Goal: Use online tool/utility: Utilize a website feature to perform a specific function

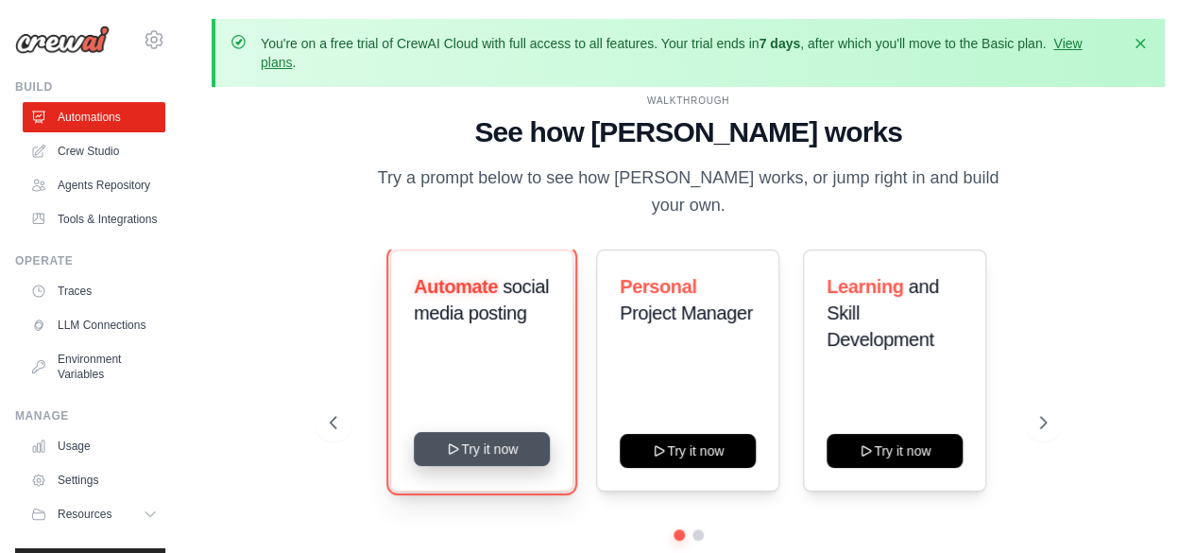
click at [493, 439] on button "Try it now" at bounding box center [482, 449] width 136 height 34
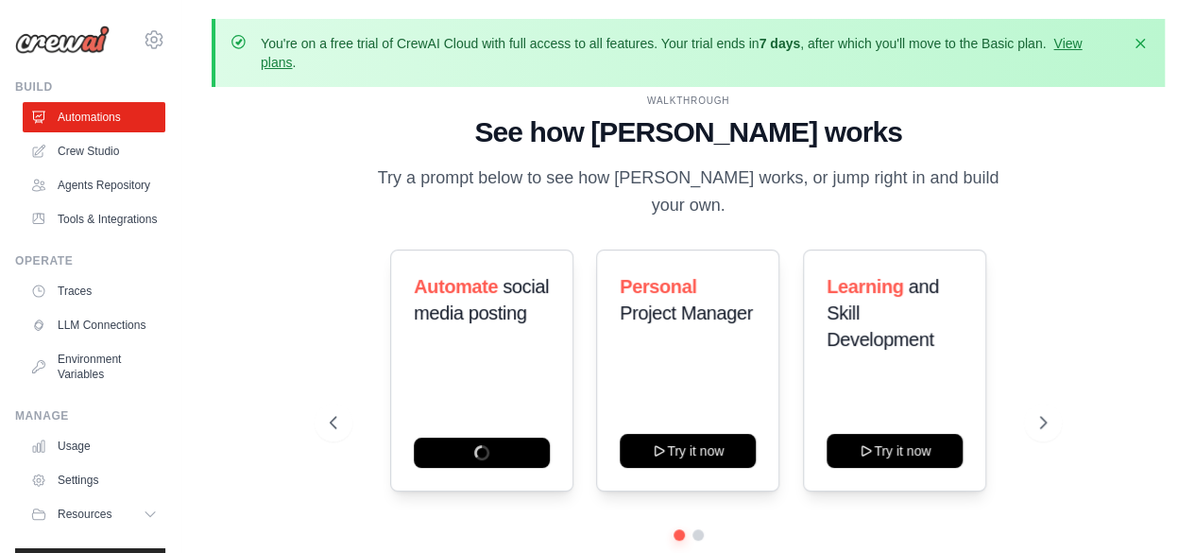
scroll to position [87, 0]
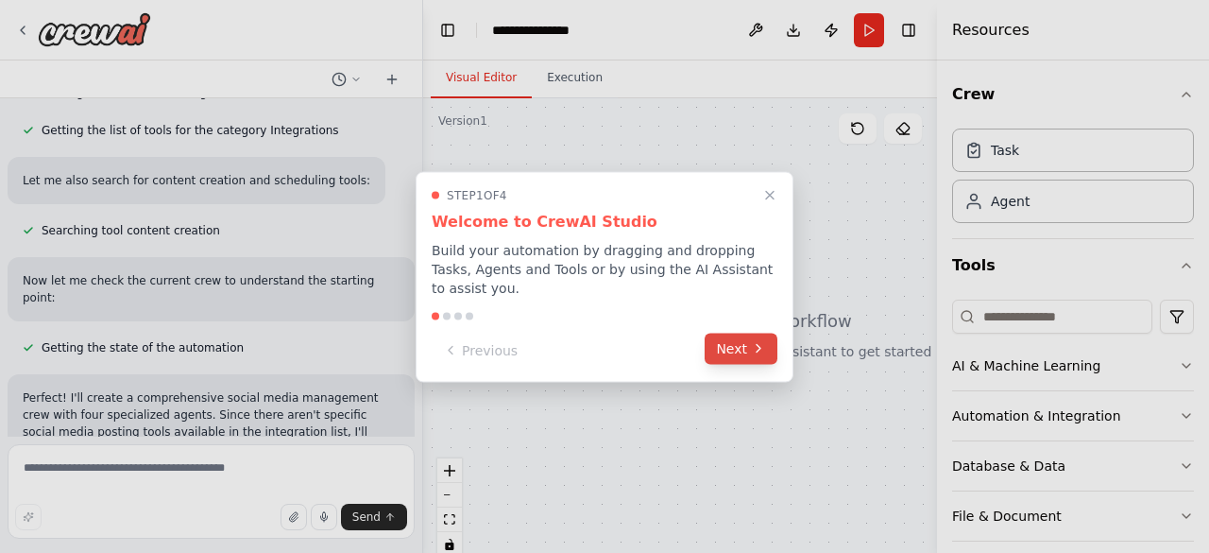
scroll to position [969, 0]
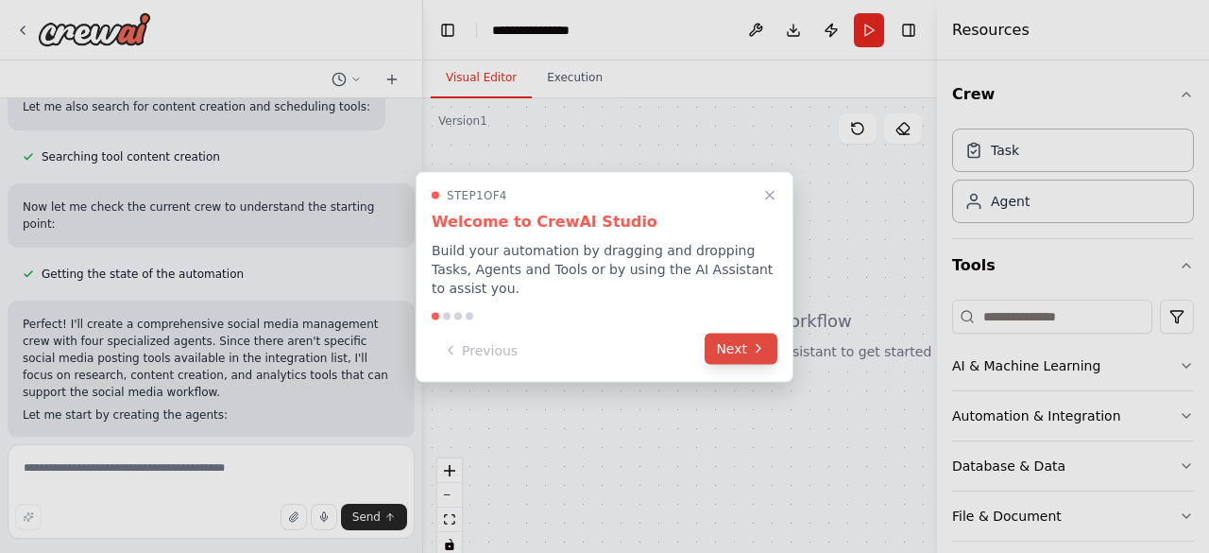
click at [752, 341] on icon at bounding box center [758, 348] width 15 height 15
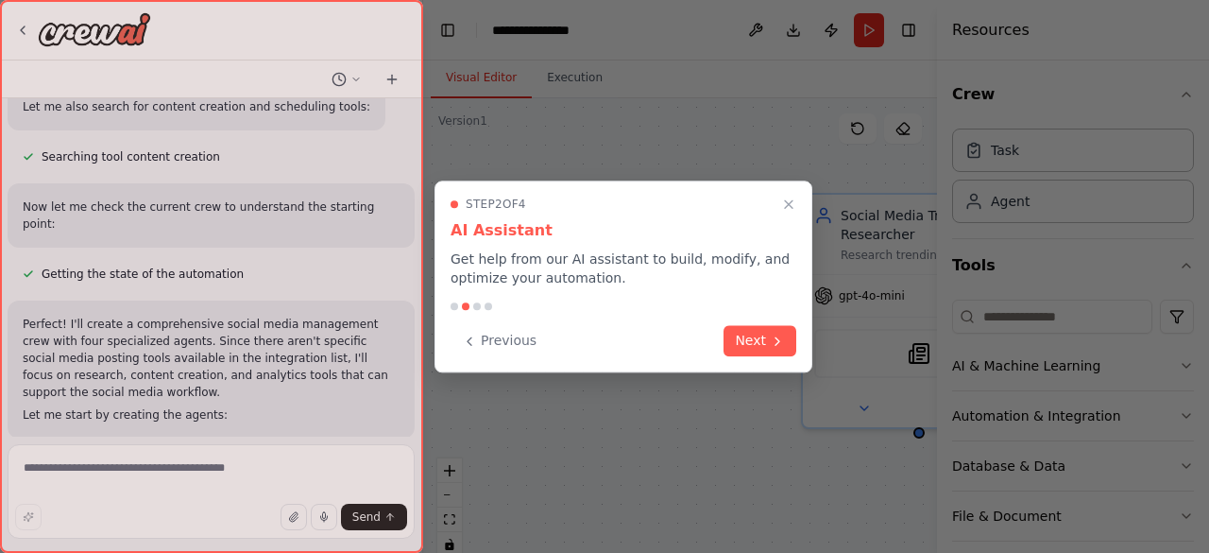
click at [752, 338] on button "Next" at bounding box center [760, 340] width 73 height 31
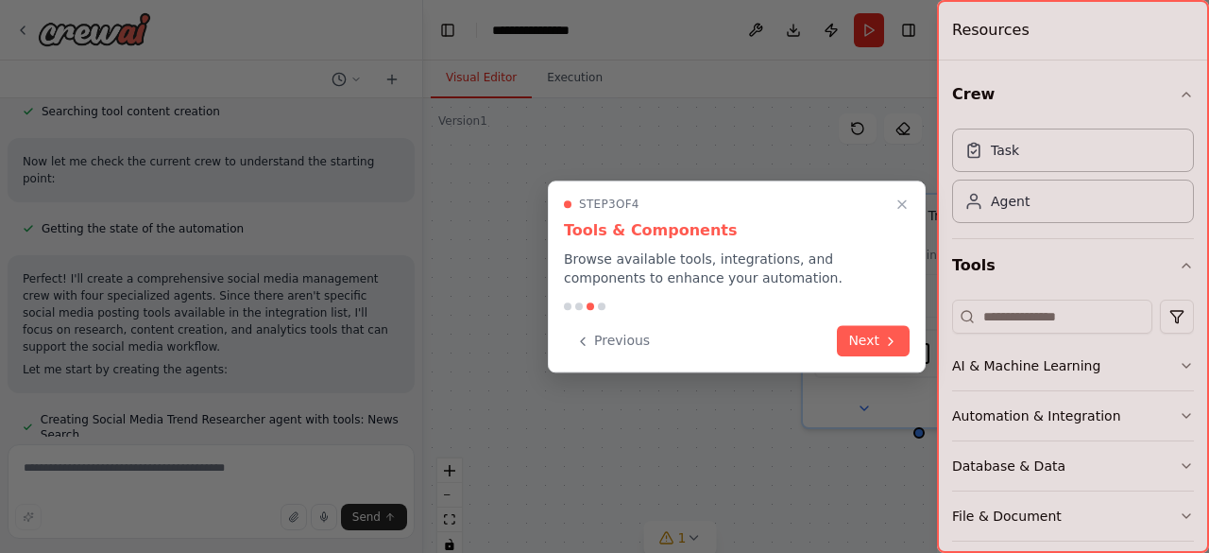
scroll to position [1069, 0]
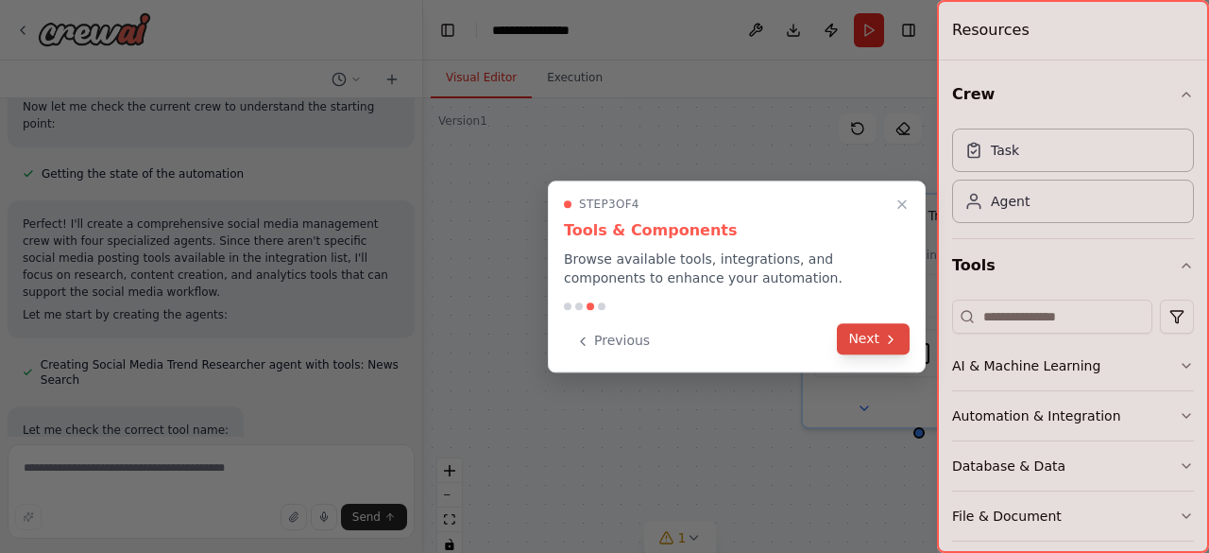
click at [884, 338] on icon at bounding box center [890, 339] width 15 height 15
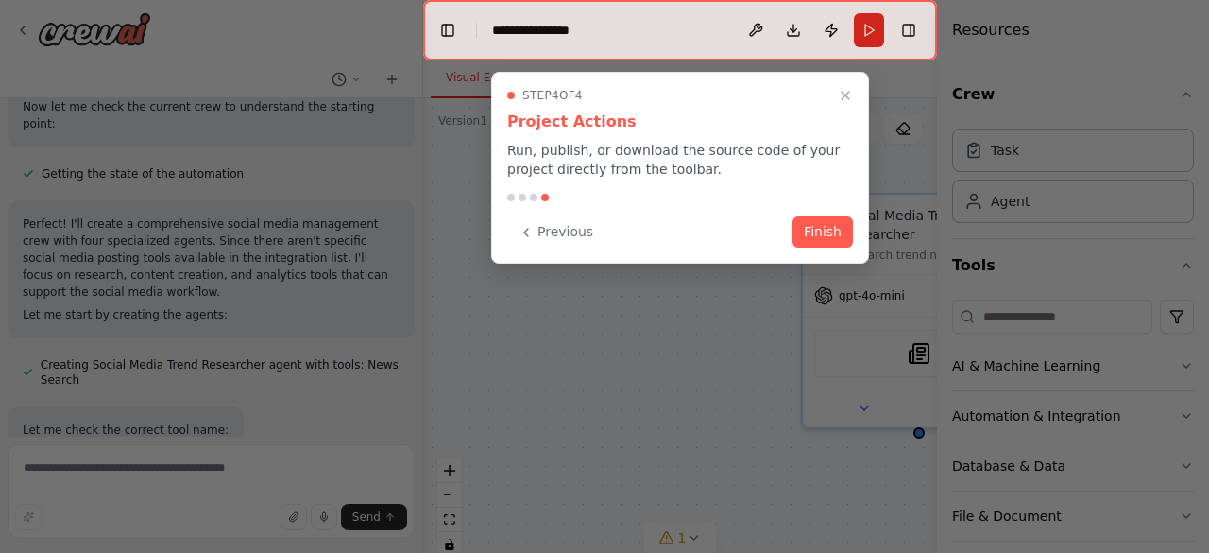
scroll to position [1184, 0]
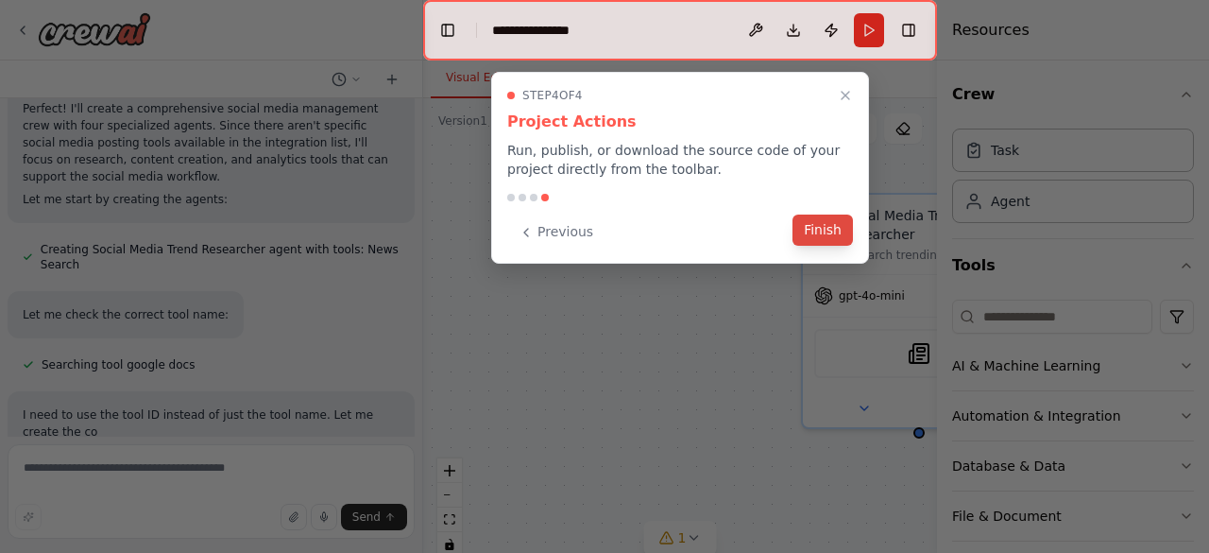
click at [817, 230] on button "Finish" at bounding box center [822, 229] width 60 height 31
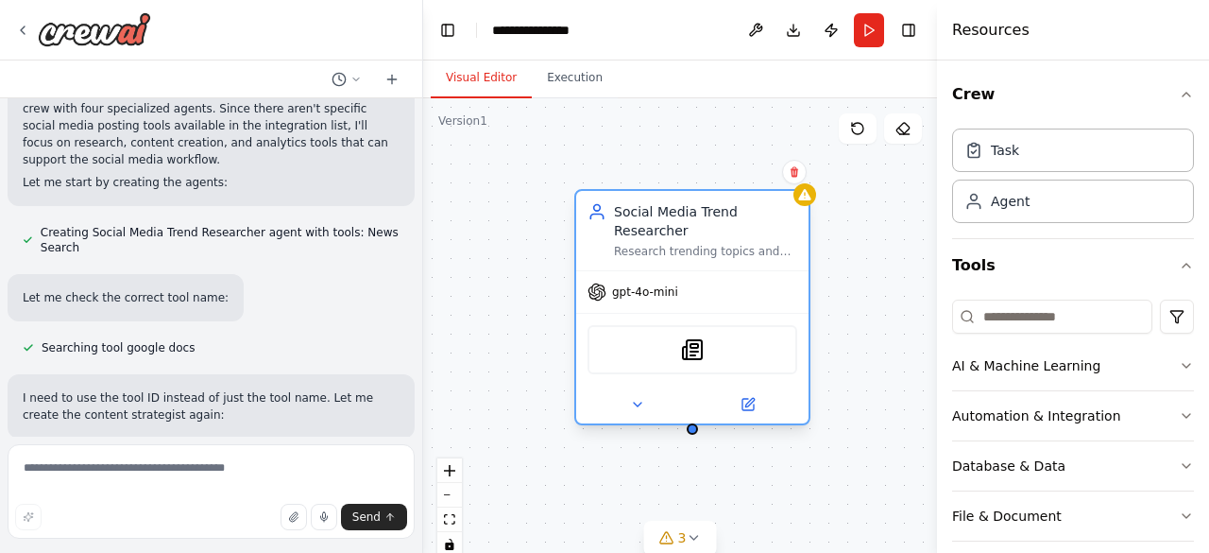
scroll to position [1254, 0]
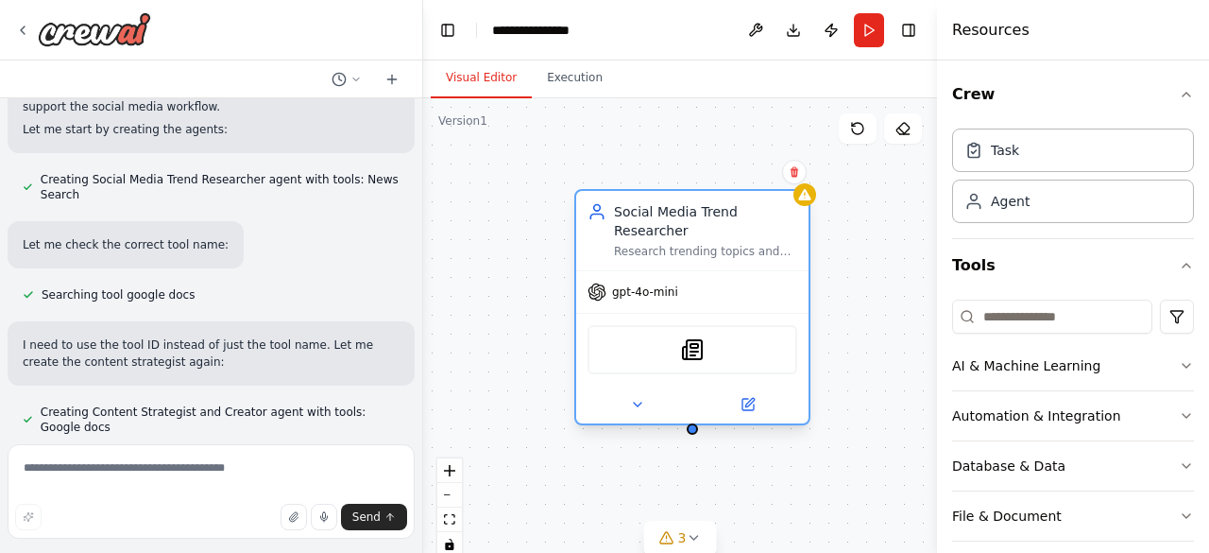
drag, startPoint x: 869, startPoint y: 217, endPoint x: 629, endPoint y: 227, distance: 240.1
click at [629, 227] on div "Social Media Trend Researcher Research trending topics and viral content in {in…" at bounding box center [705, 230] width 183 height 57
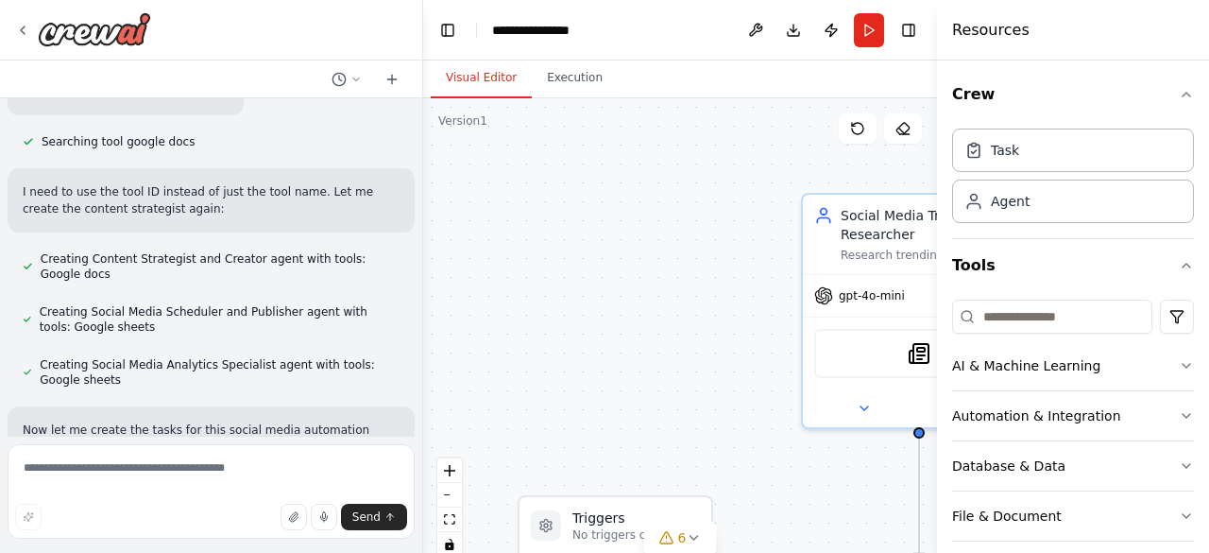
scroll to position [1445, 0]
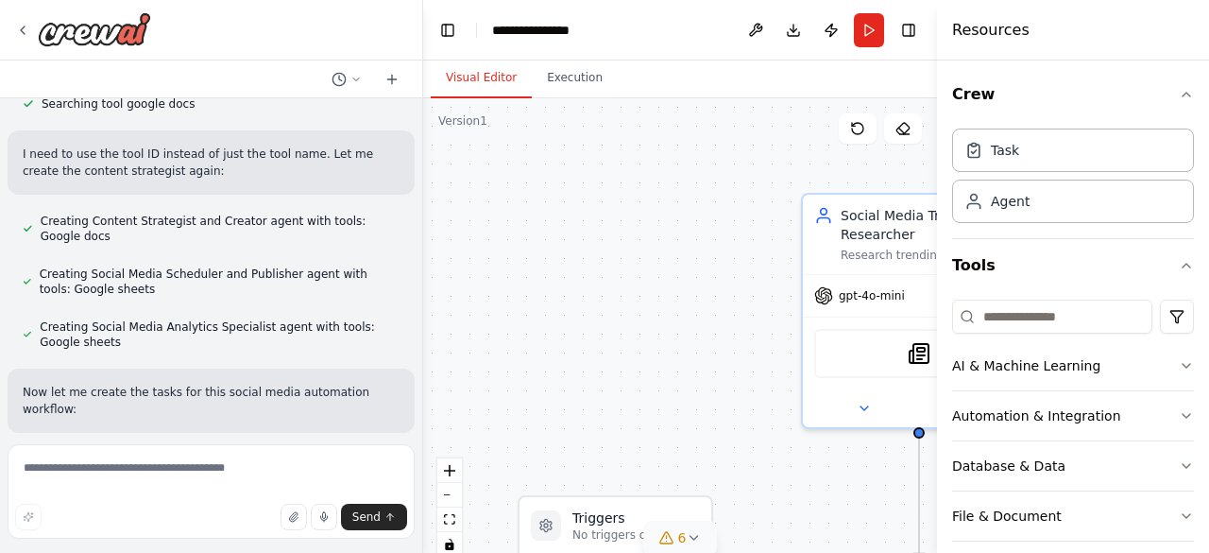
click at [693, 537] on icon at bounding box center [693, 537] width 15 height 15
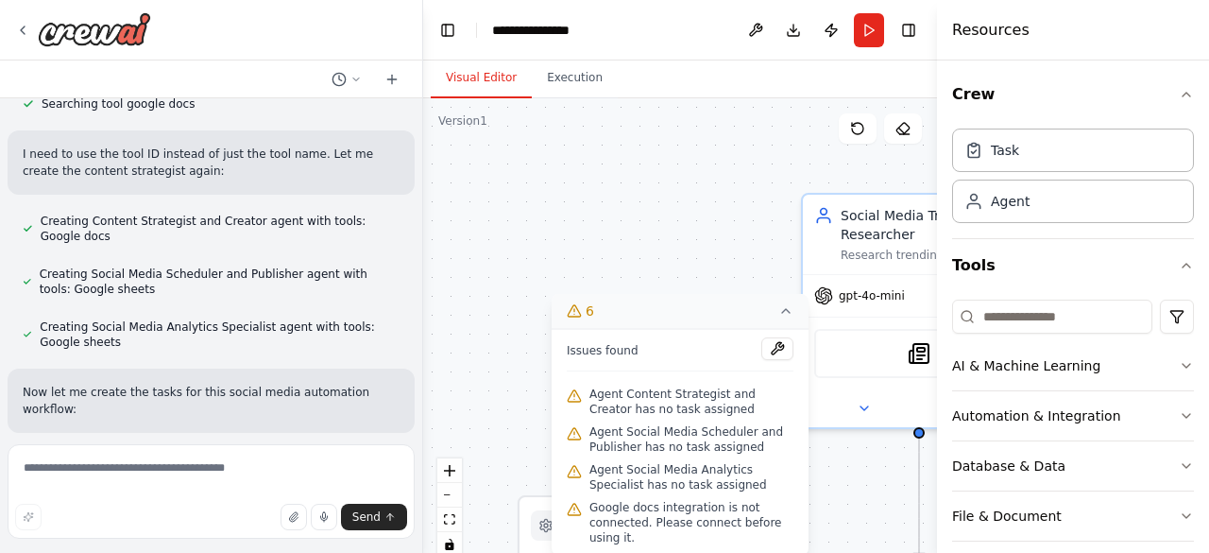
scroll to position [1483, 0]
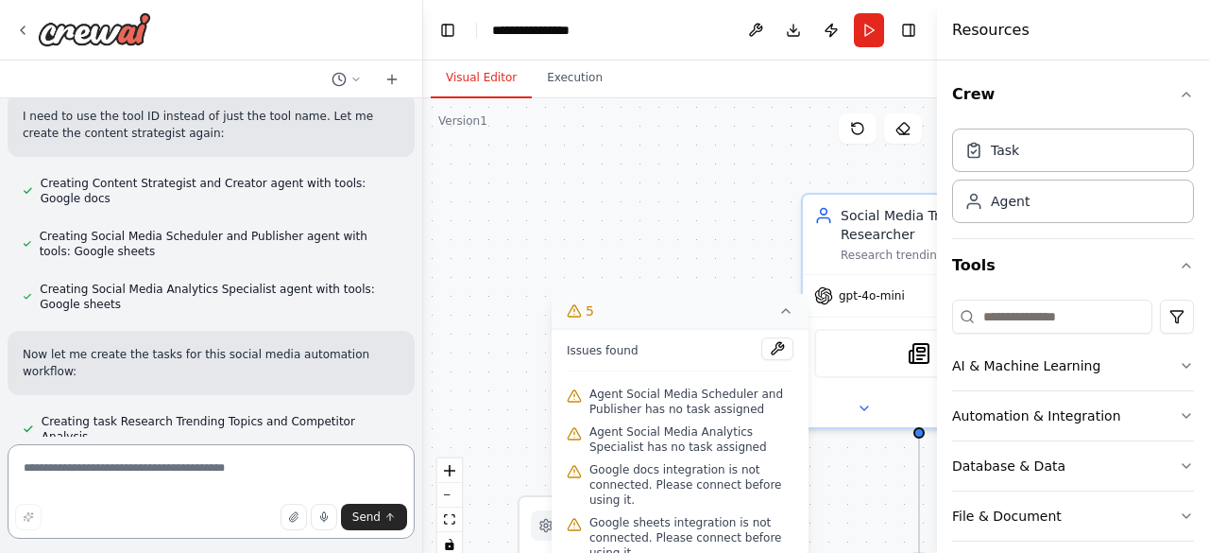
click at [181, 481] on textarea at bounding box center [211, 491] width 407 height 94
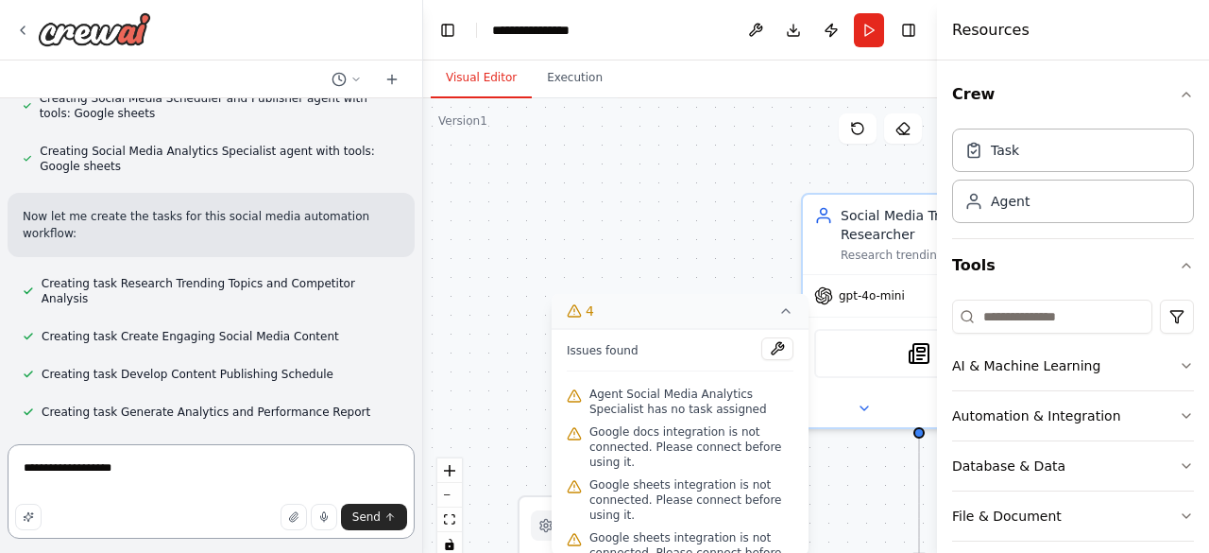
scroll to position [1638, 0]
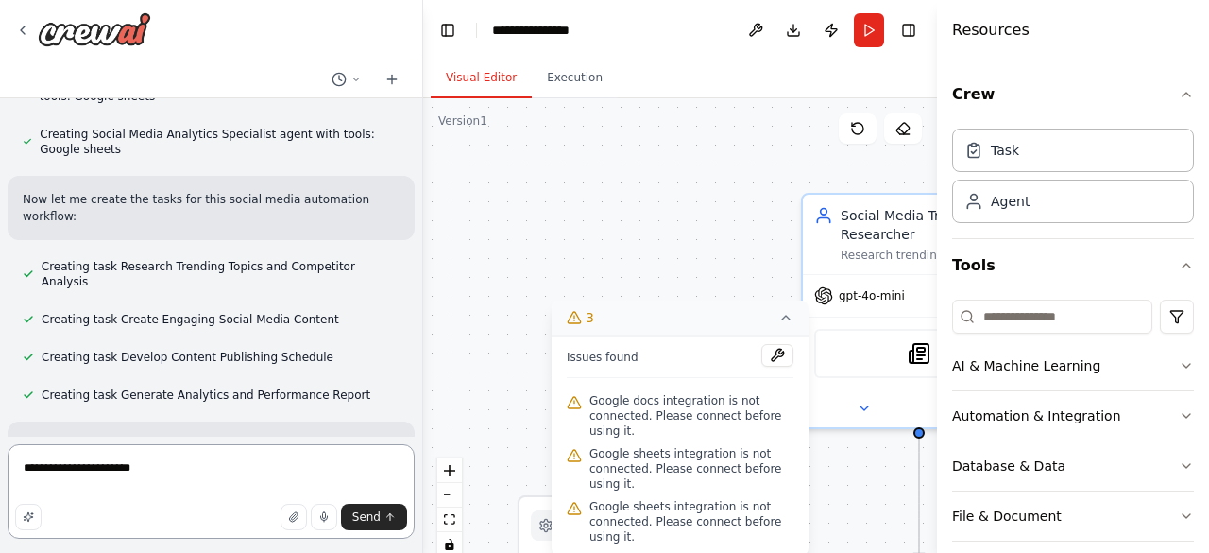
type textarea "**********"
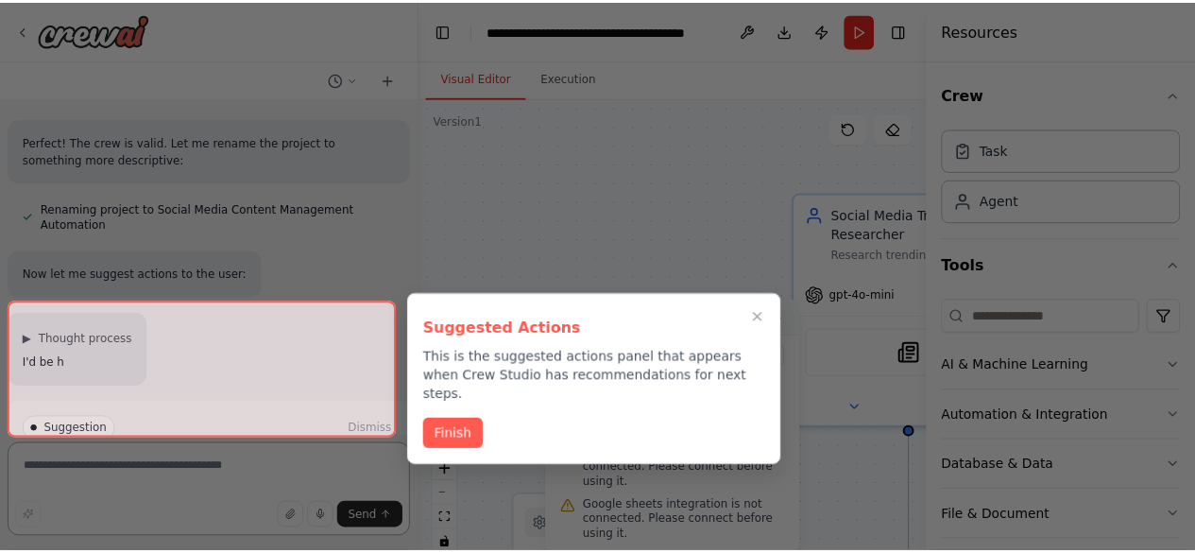
scroll to position [2150, 0]
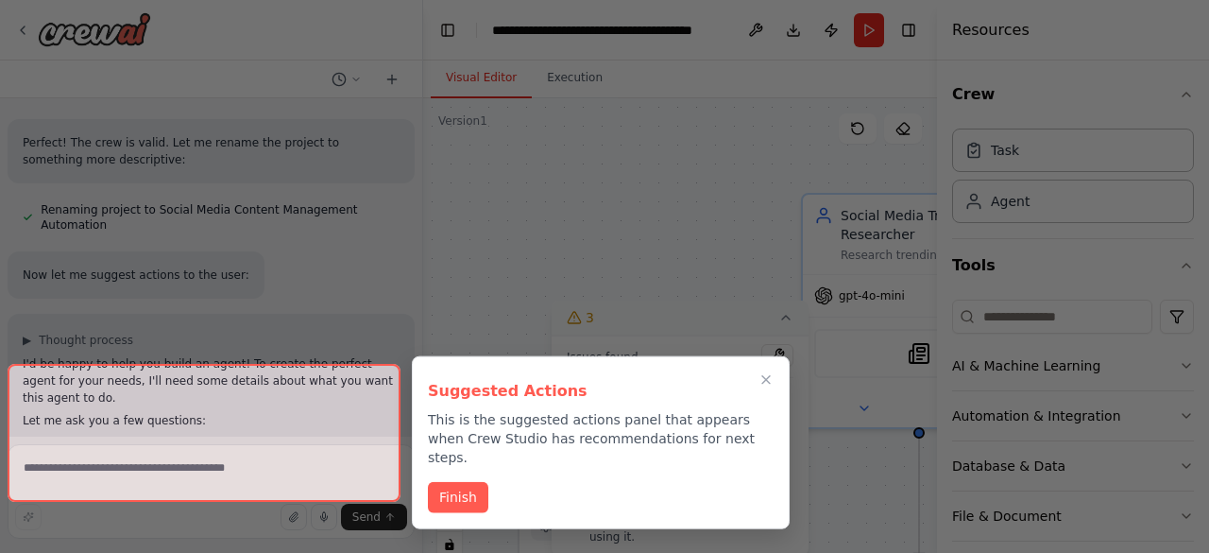
click at [209, 426] on div at bounding box center [204, 432] width 393 height 137
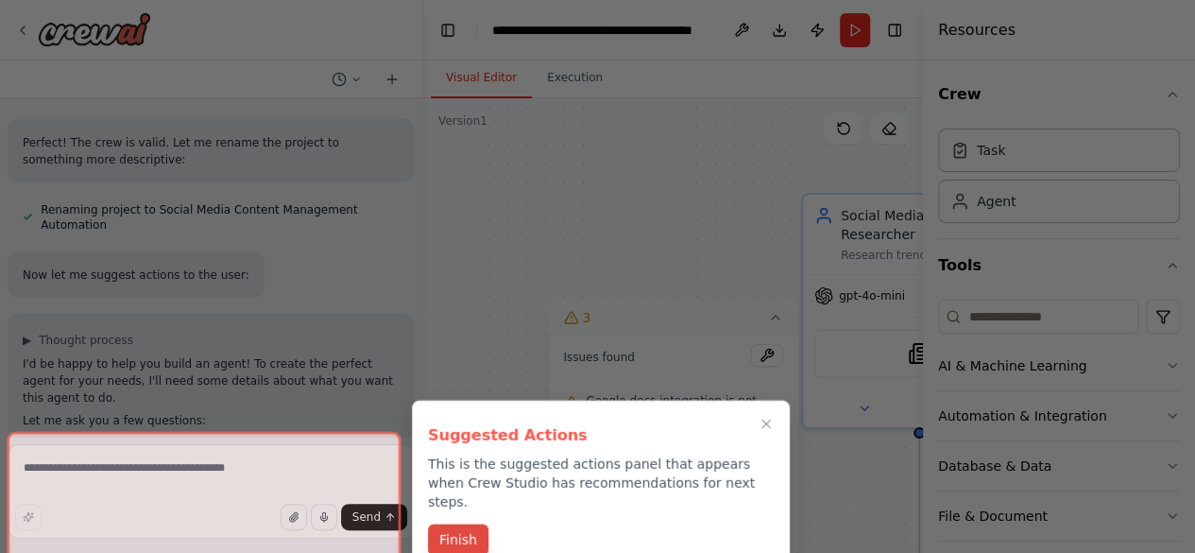
scroll to position [2341, 0]
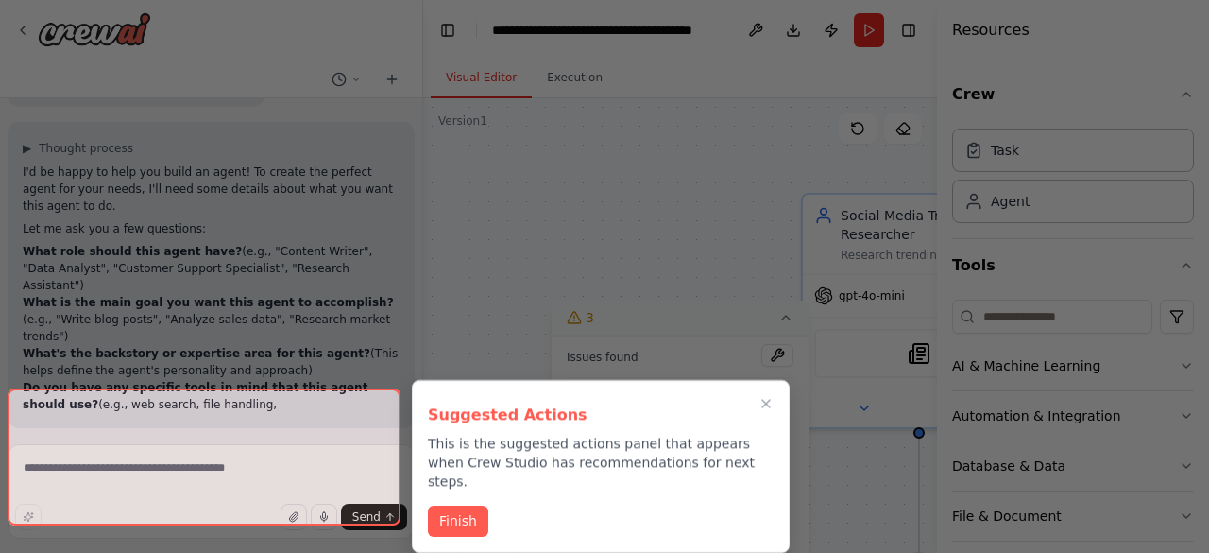
click at [449, 481] on div "Suggested Actions This is the suggested actions panel that appears when Crew St…" at bounding box center [601, 466] width 378 height 173
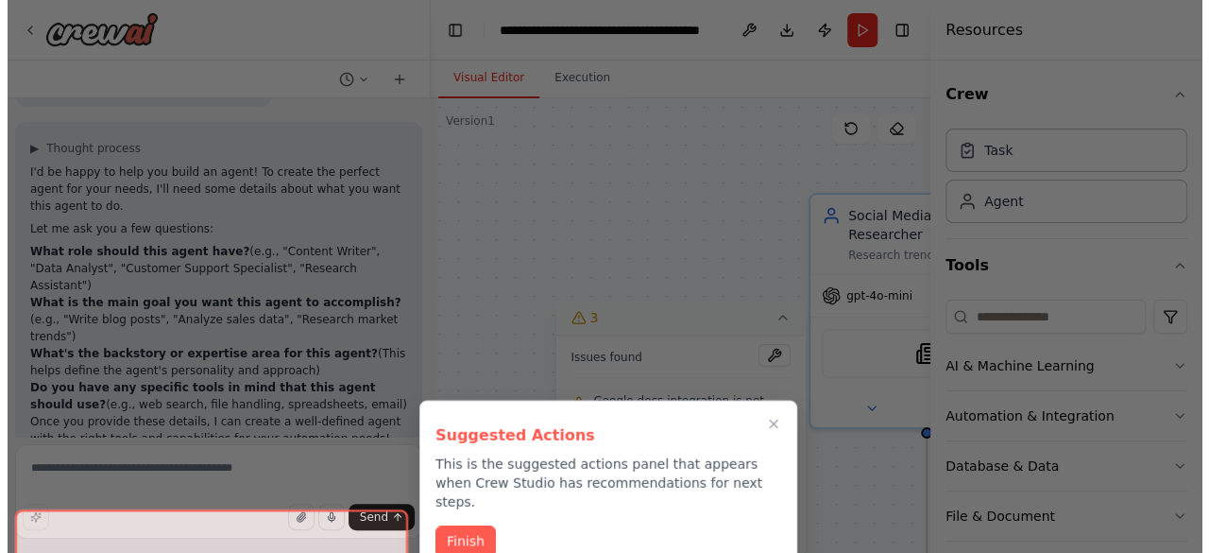
scroll to position [2564, 0]
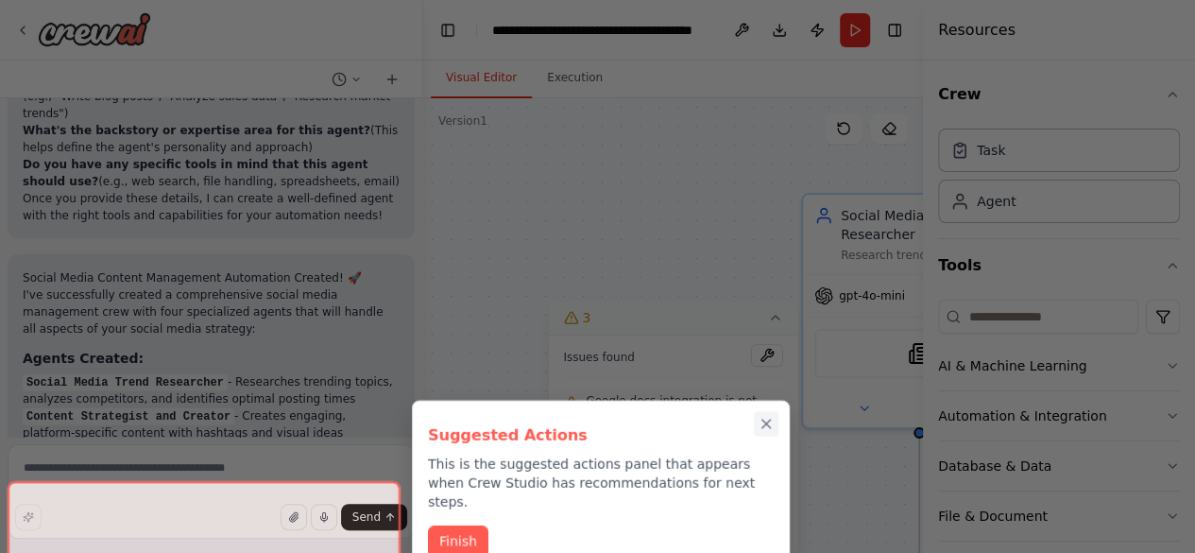
click at [762, 421] on icon "Close walkthrough" at bounding box center [766, 424] width 17 height 17
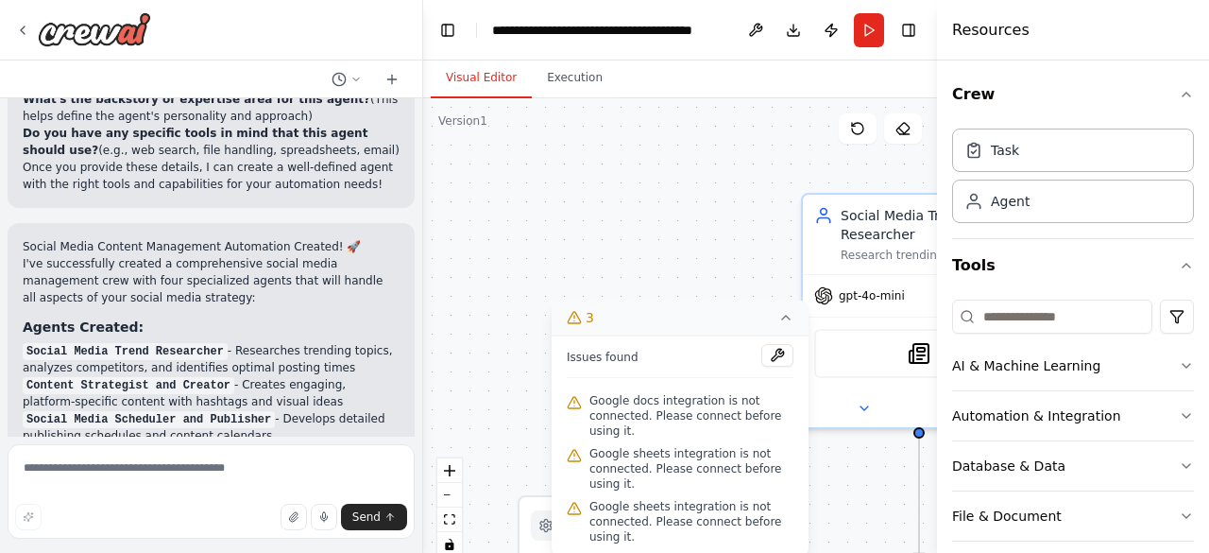
scroll to position [3110, 0]
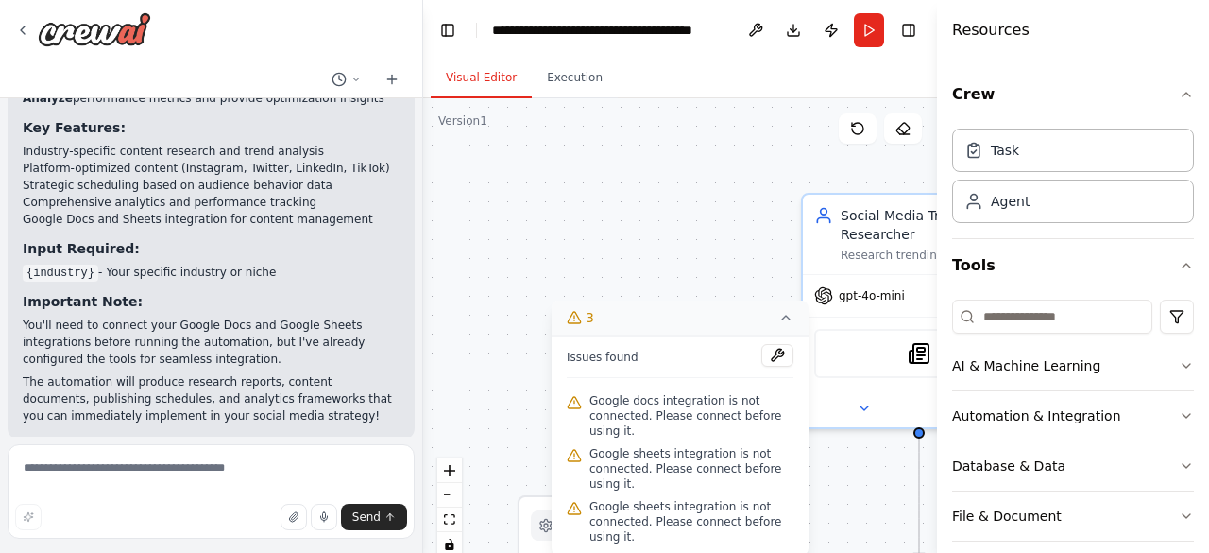
click at [191, 552] on span "Run Automation" at bounding box center [220, 561] width 92 height 15
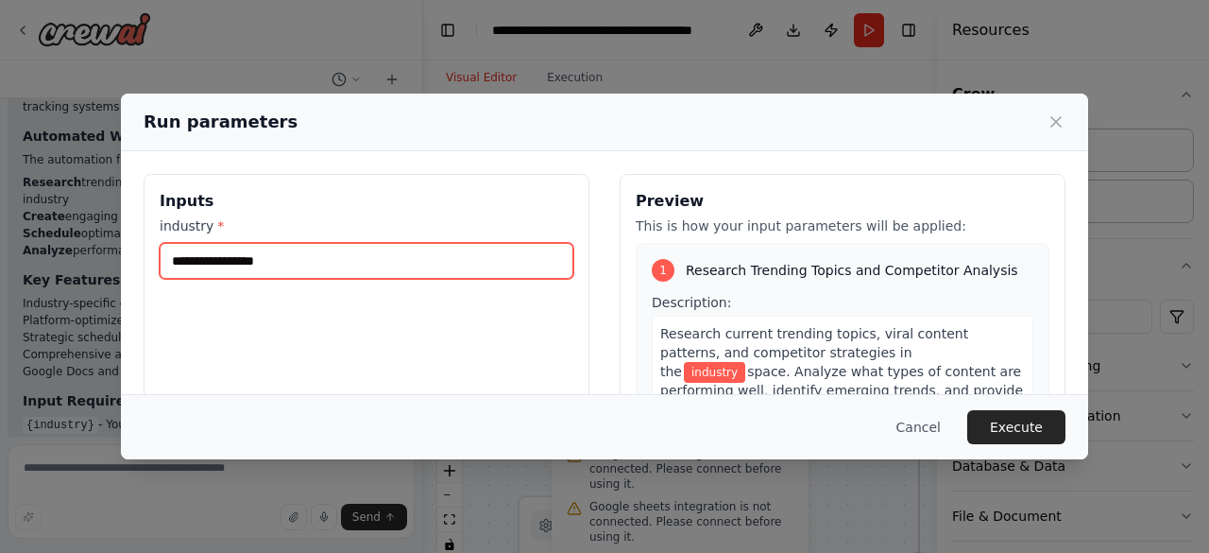
click at [263, 263] on input "industry *" at bounding box center [367, 261] width 414 height 36
type input "**********"
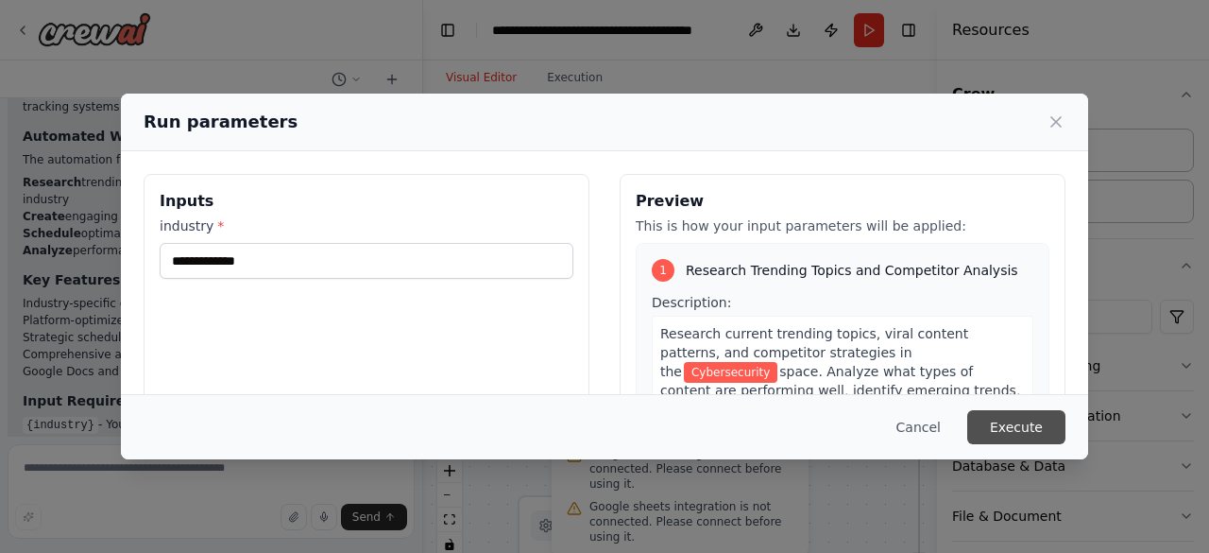
click at [1037, 427] on button "Execute" at bounding box center [1016, 427] width 98 height 34
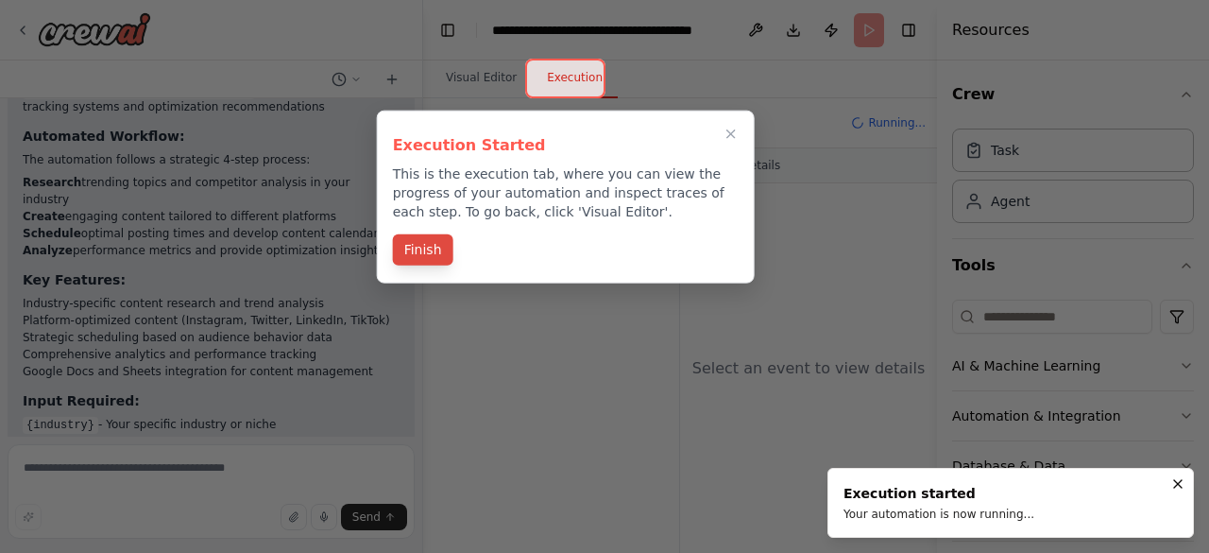
click at [400, 252] on button "Finish" at bounding box center [423, 249] width 60 height 31
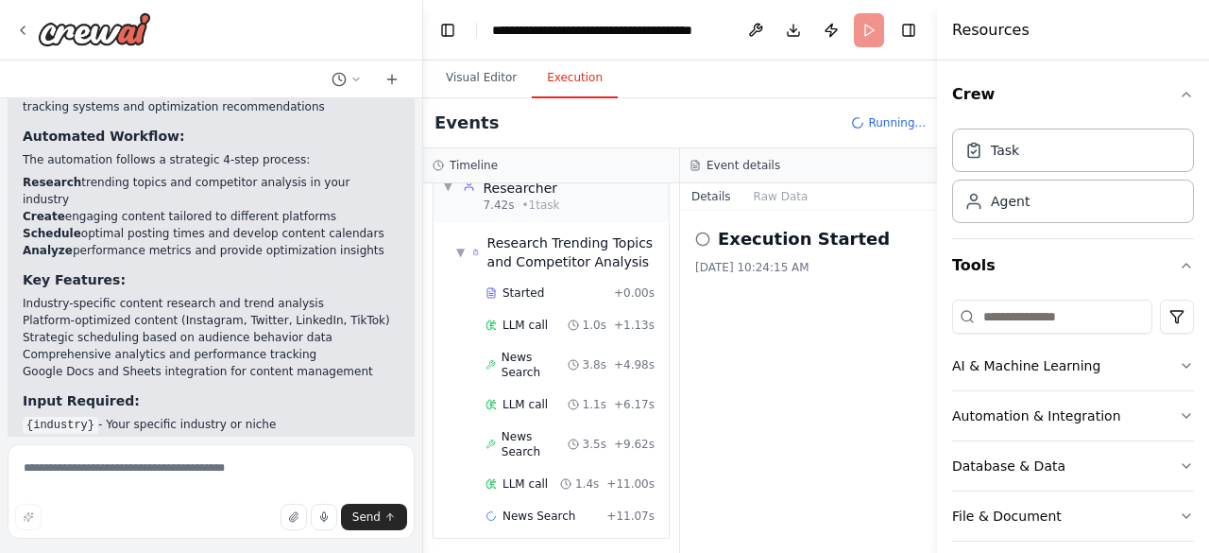
scroll to position [91, 0]
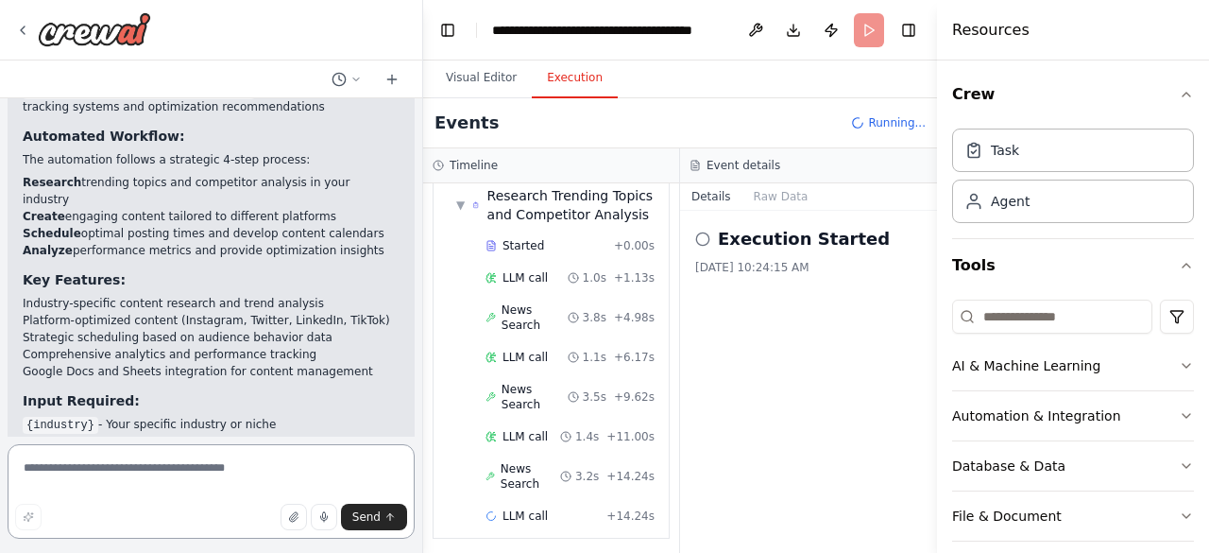
click at [264, 468] on textarea at bounding box center [211, 491] width 407 height 94
click at [1178, 372] on button "AI & Machine Learning" at bounding box center [1073, 365] width 242 height 49
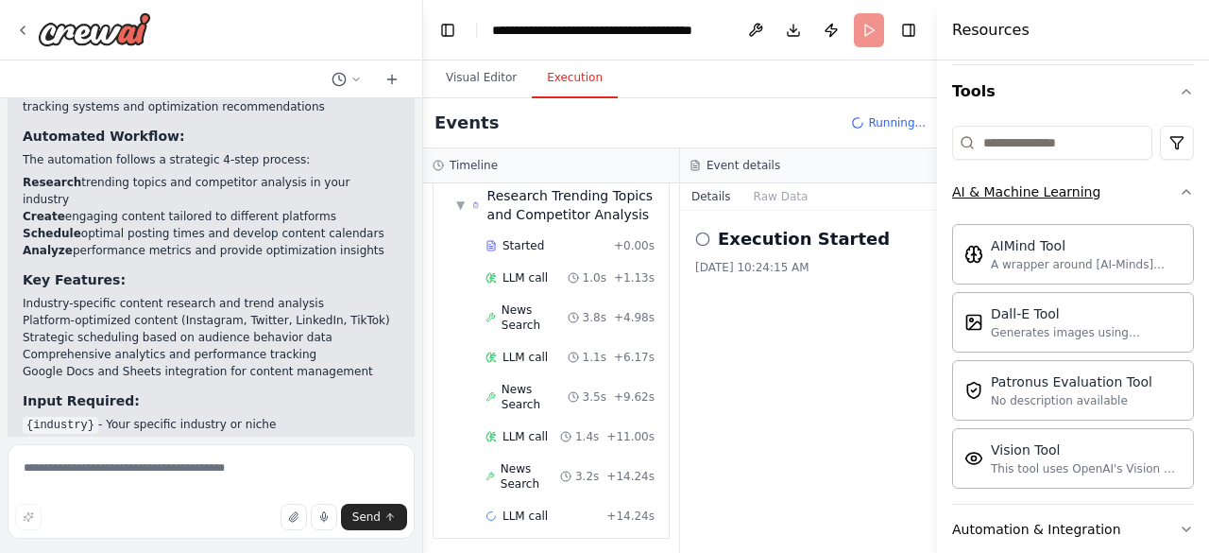
scroll to position [177, 0]
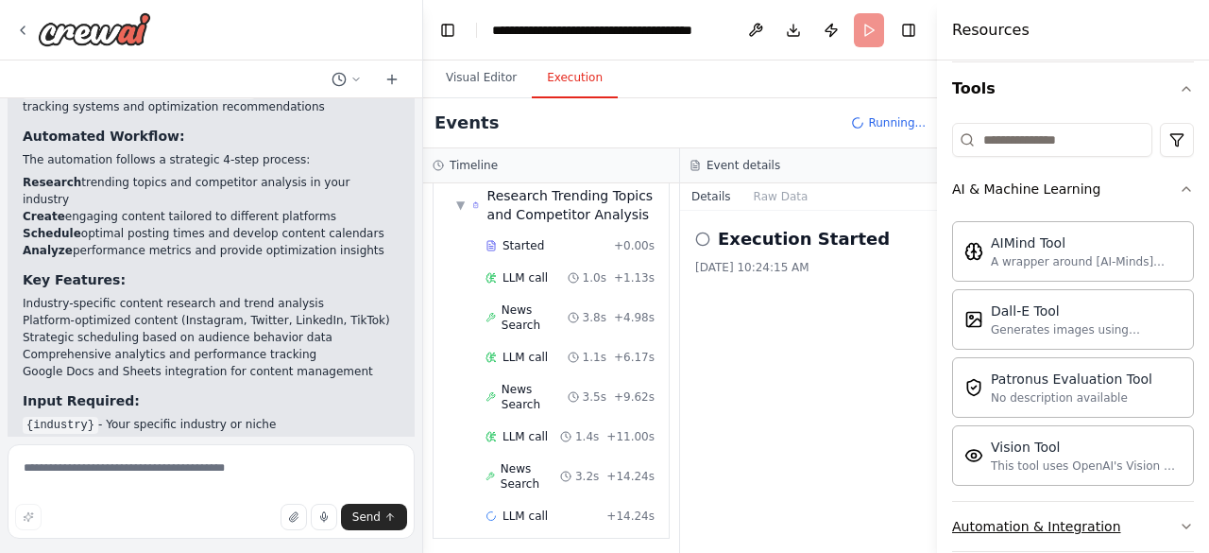
click at [1179, 519] on icon "button" at bounding box center [1186, 526] width 15 height 15
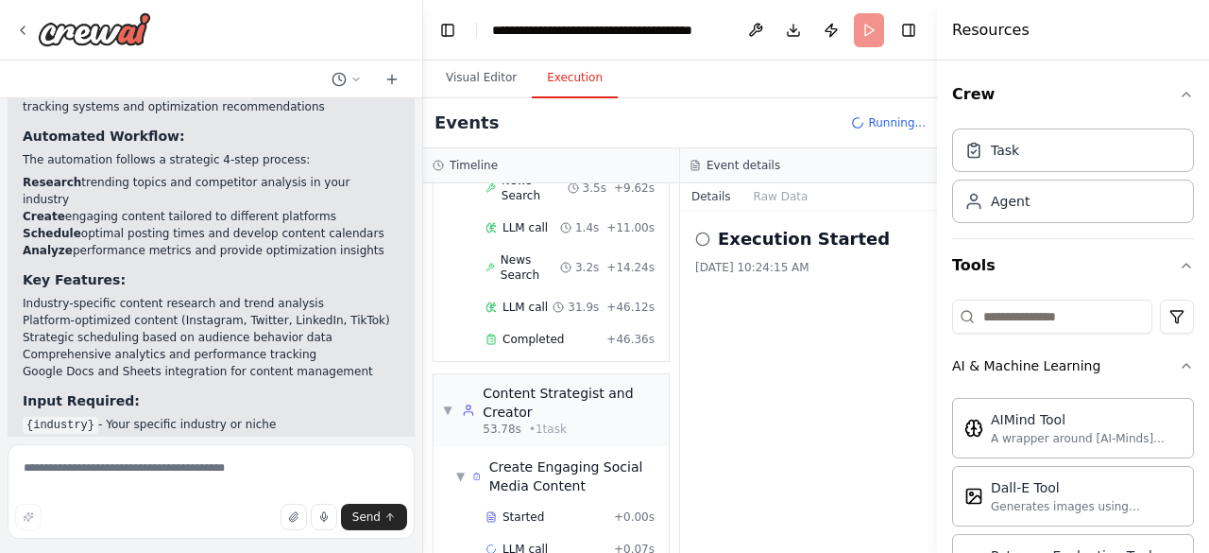
scroll to position [386, 0]
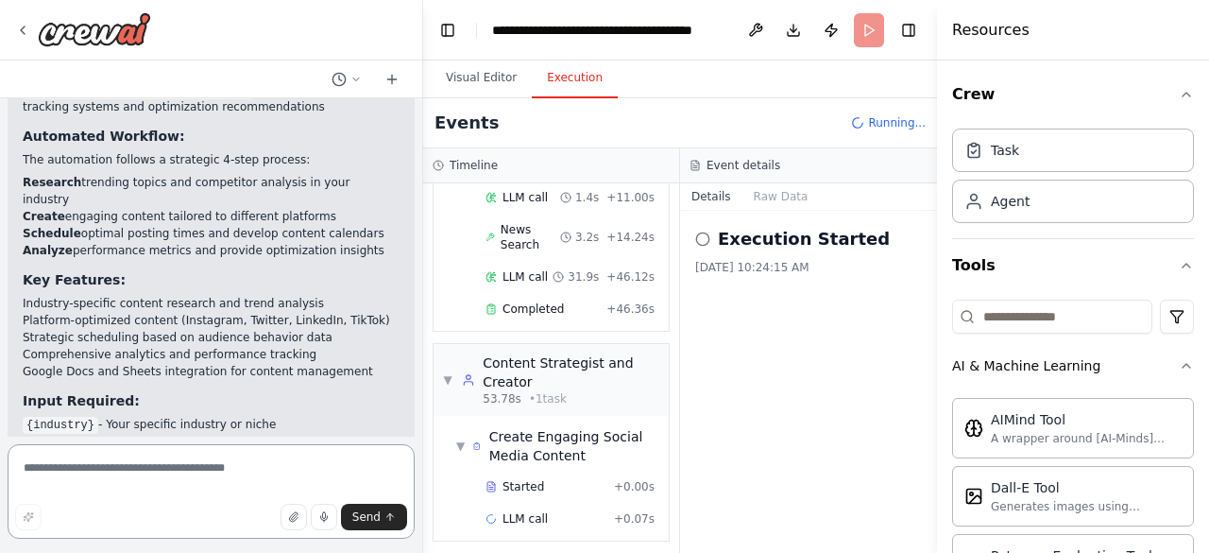
click at [151, 469] on textarea at bounding box center [211, 491] width 407 height 94
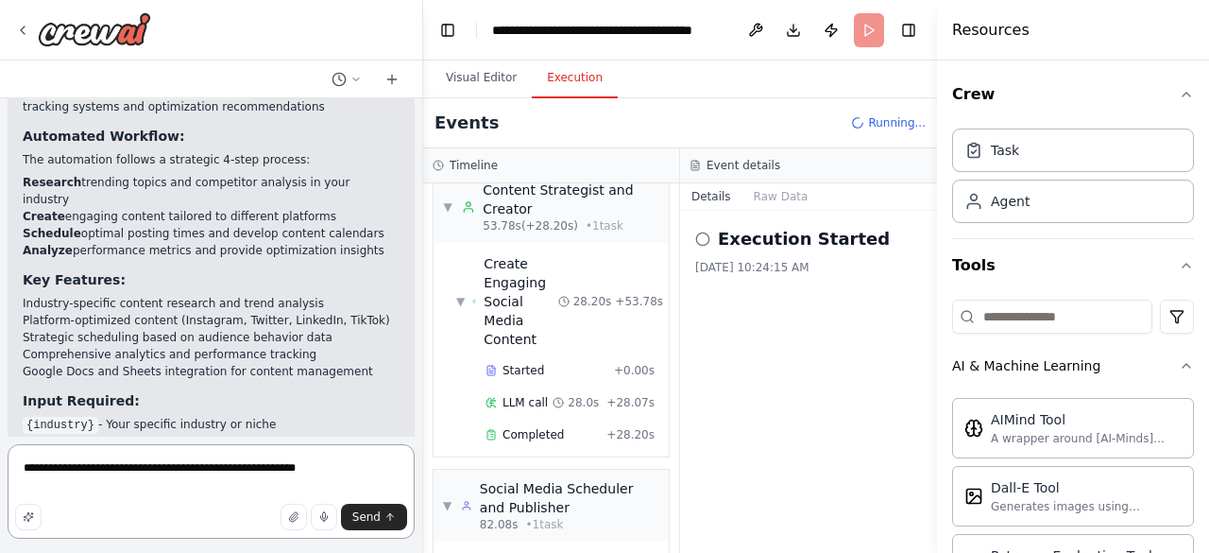
scroll to position [682, 0]
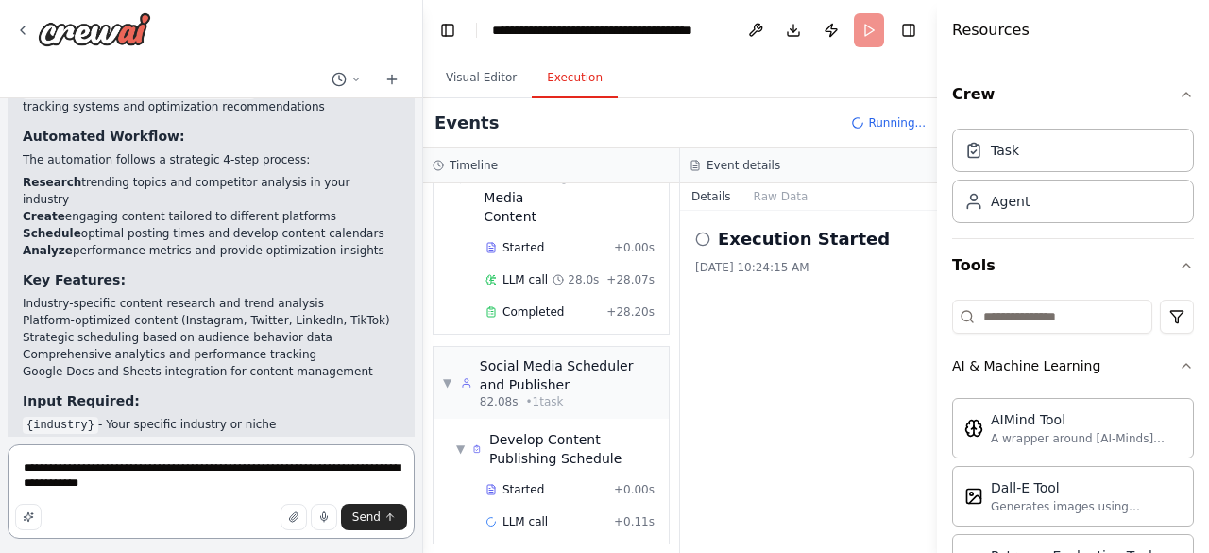
type textarea "**********"
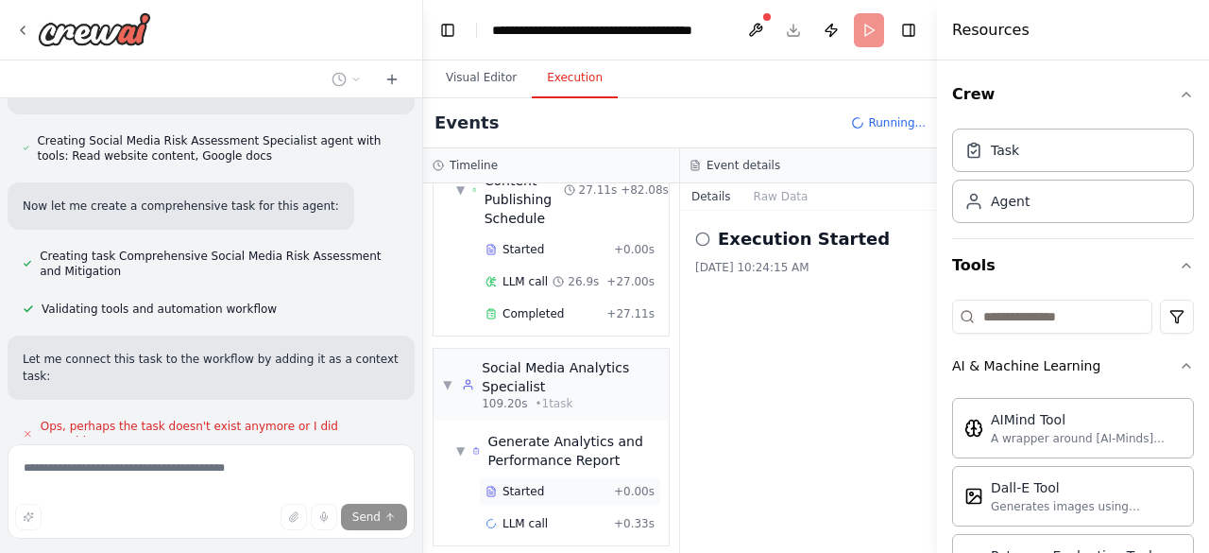
scroll to position [3858, 0]
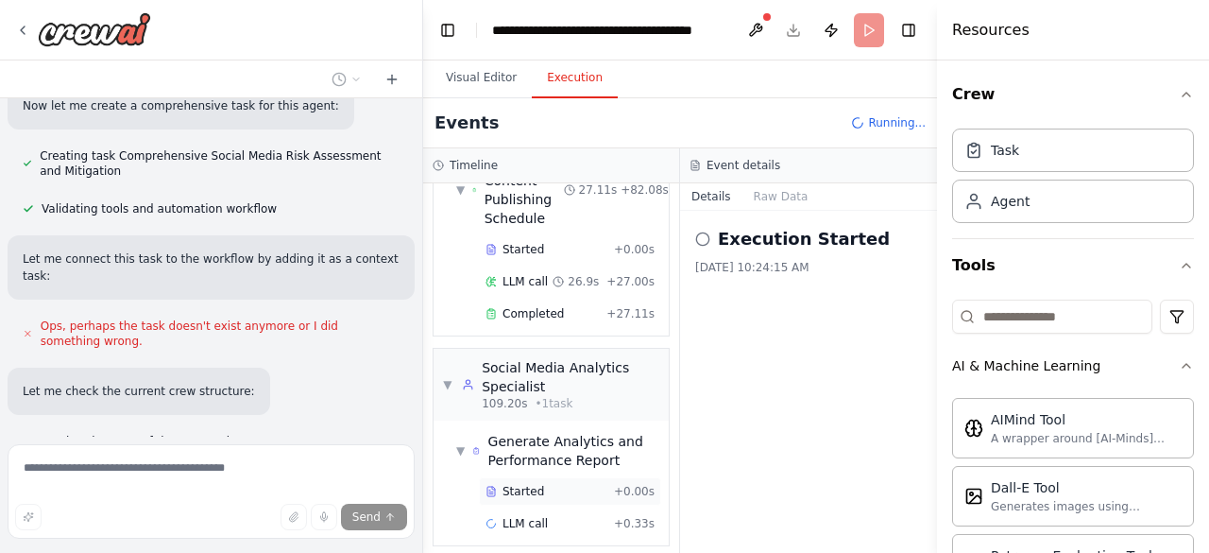
click at [512, 484] on span "Started" at bounding box center [523, 491] width 42 height 15
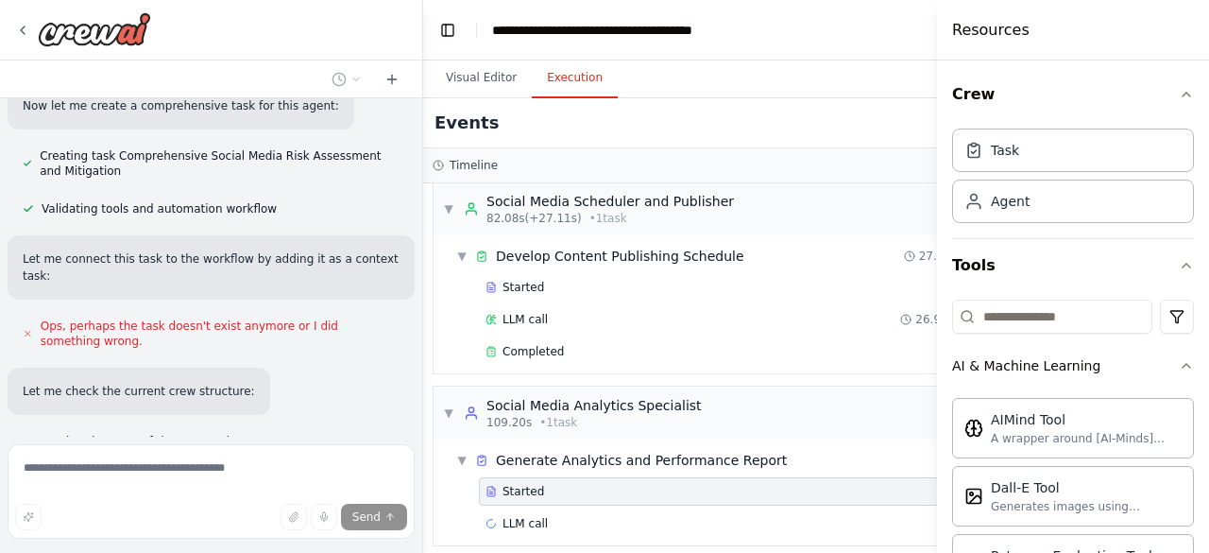
scroll to position [3875, 0]
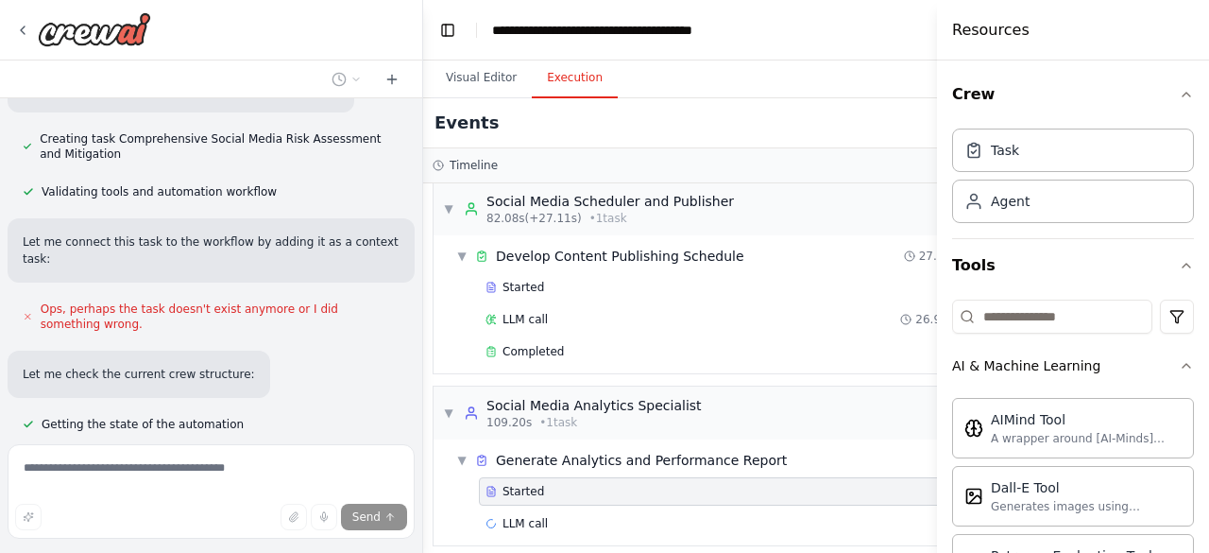
click at [519, 488] on div "Started + 0.00s" at bounding box center [744, 491] width 530 height 28
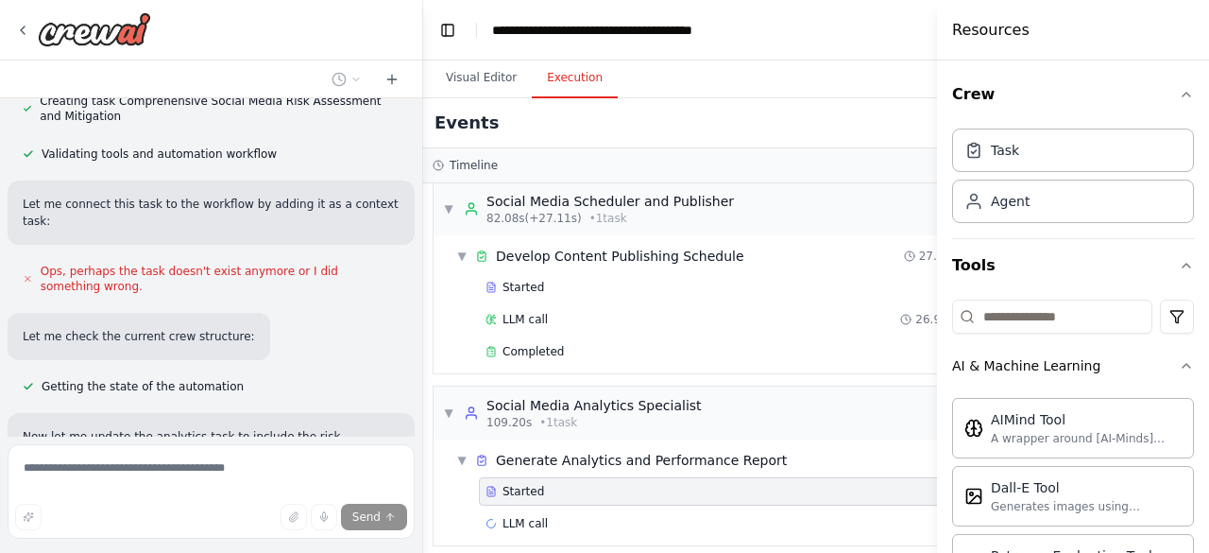
click at [487, 485] on icon at bounding box center [490, 490] width 11 height 11
click at [459, 452] on span "▼" at bounding box center [461, 459] width 11 height 15
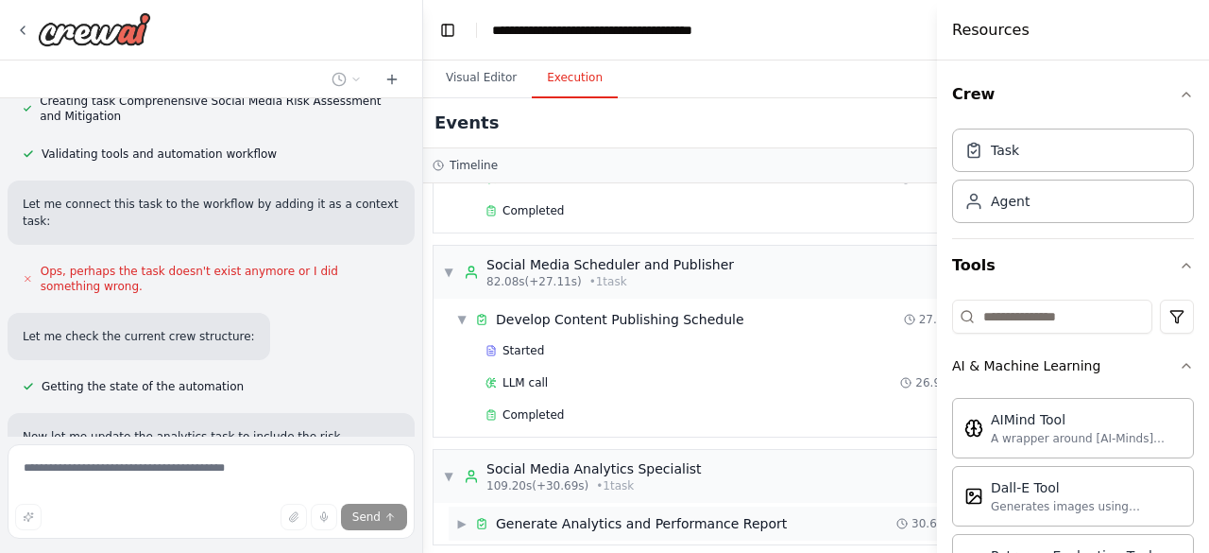
click at [611, 514] on span "Generate Analytics and Performance Report" at bounding box center [641, 523] width 291 height 19
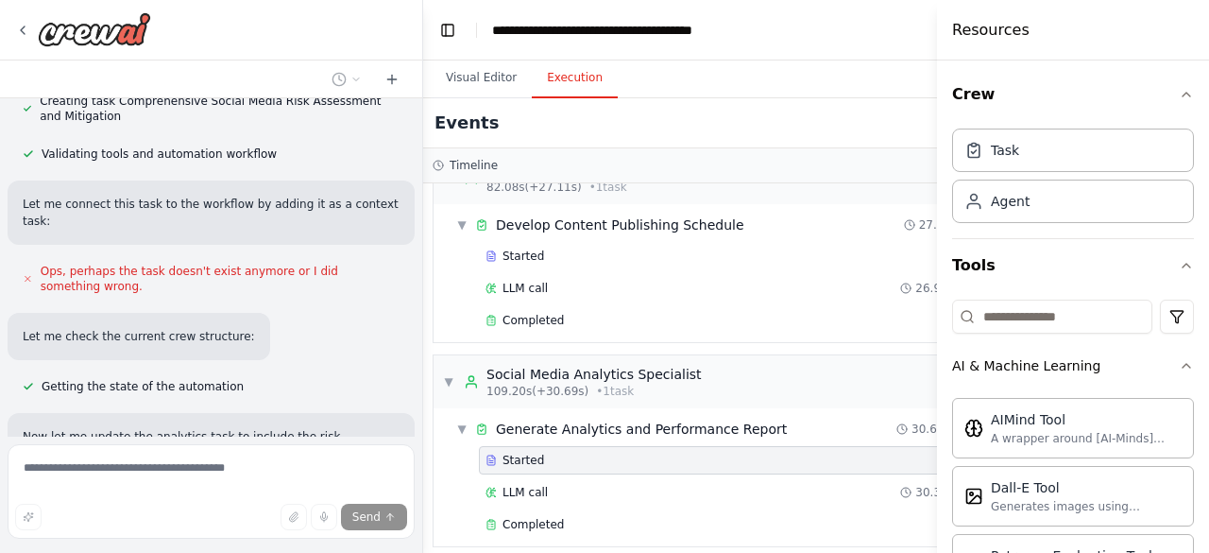
scroll to position [4065, 0]
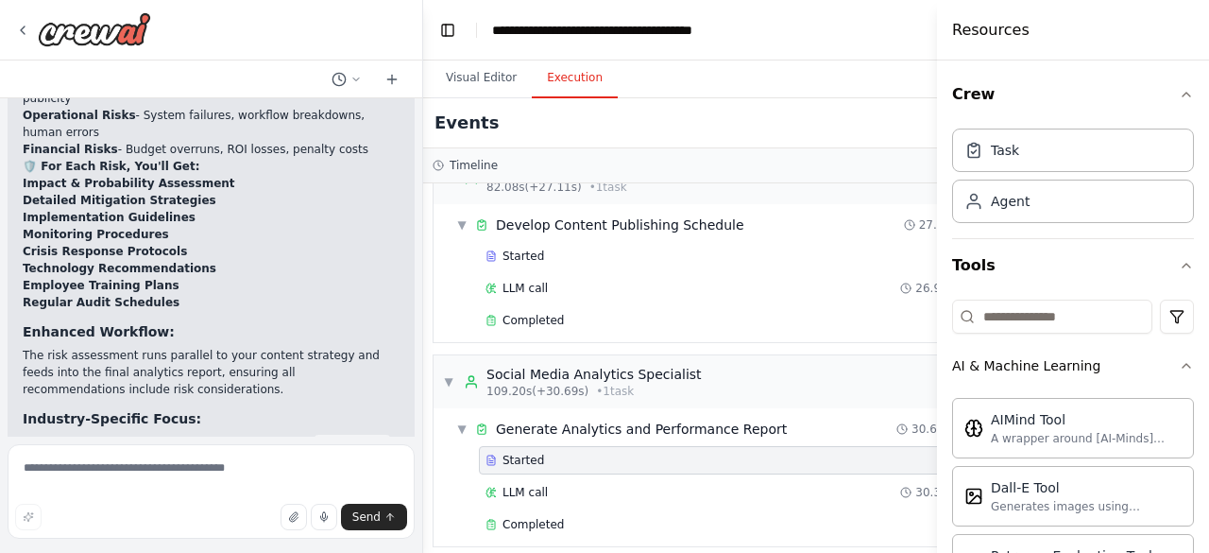
scroll to position [4861, 0]
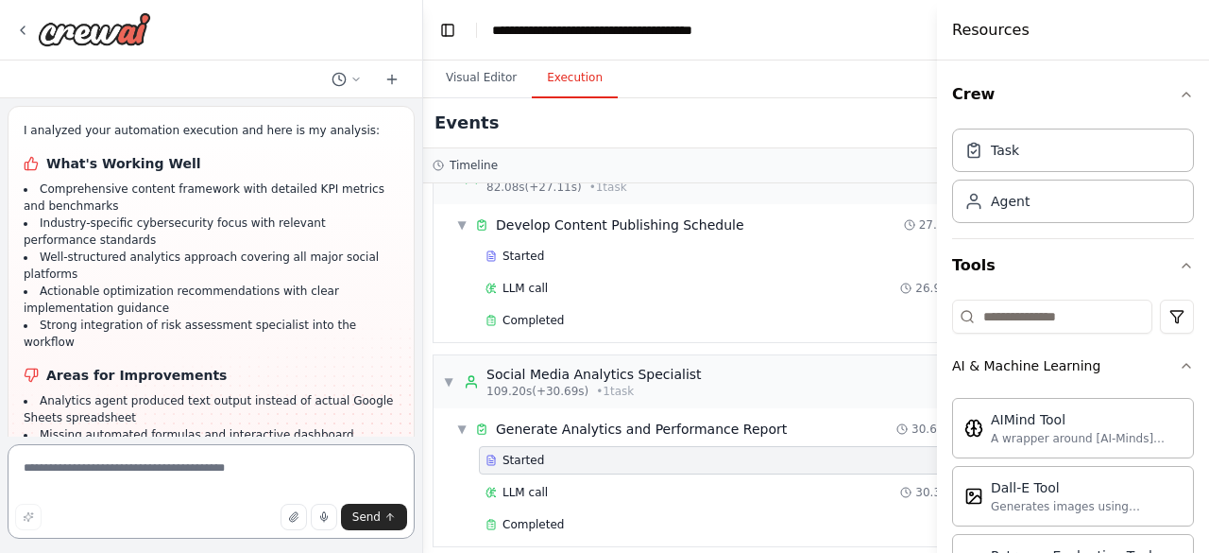
scroll to position [5539, 0]
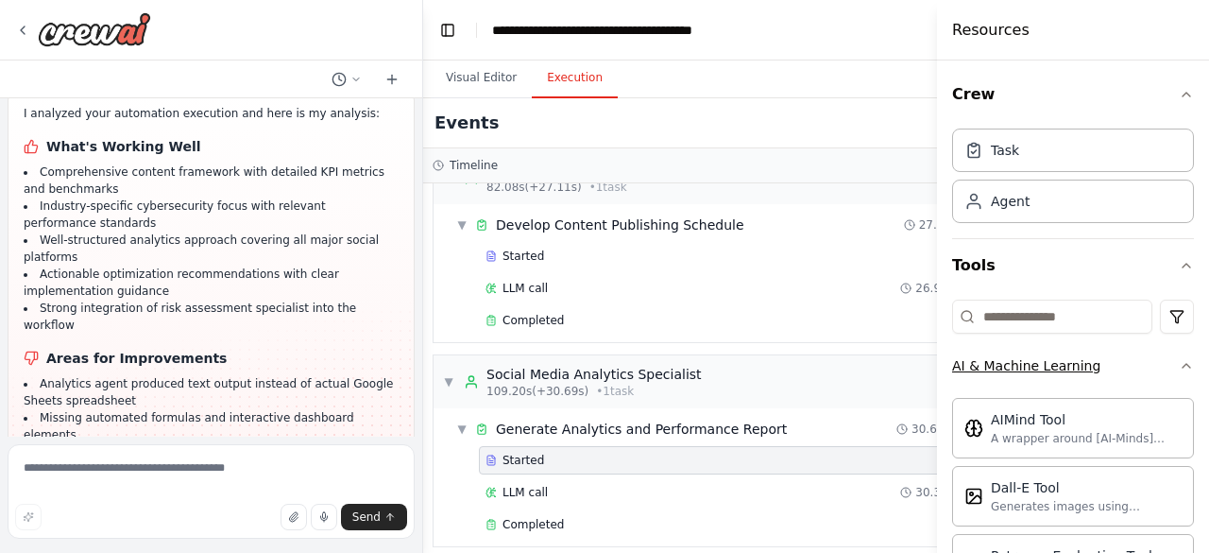
click at [1179, 368] on icon "button" at bounding box center [1186, 365] width 15 height 15
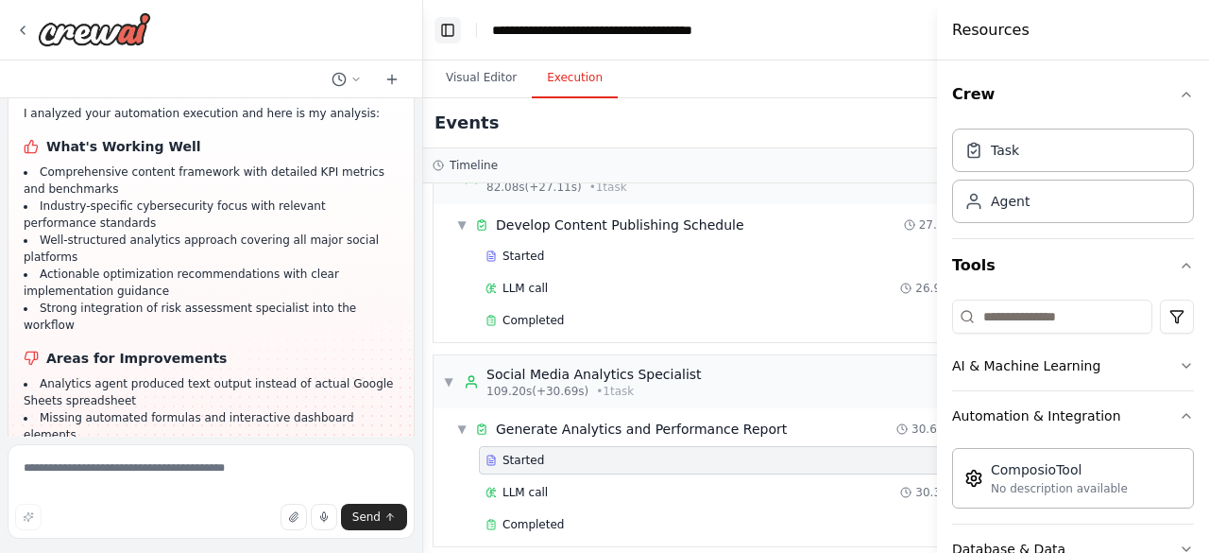
click at [450, 30] on button "Toggle Left Sidebar" at bounding box center [447, 30] width 26 height 26
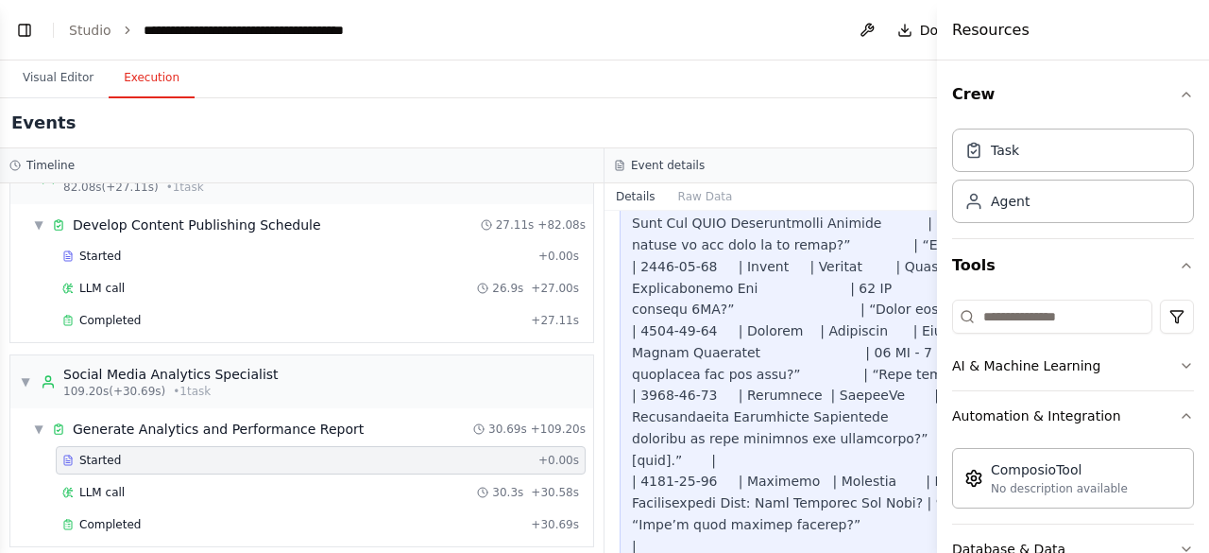
scroll to position [7591, 0]
click at [22, 28] on button "Toggle Left Sidebar" at bounding box center [24, 30] width 26 height 26
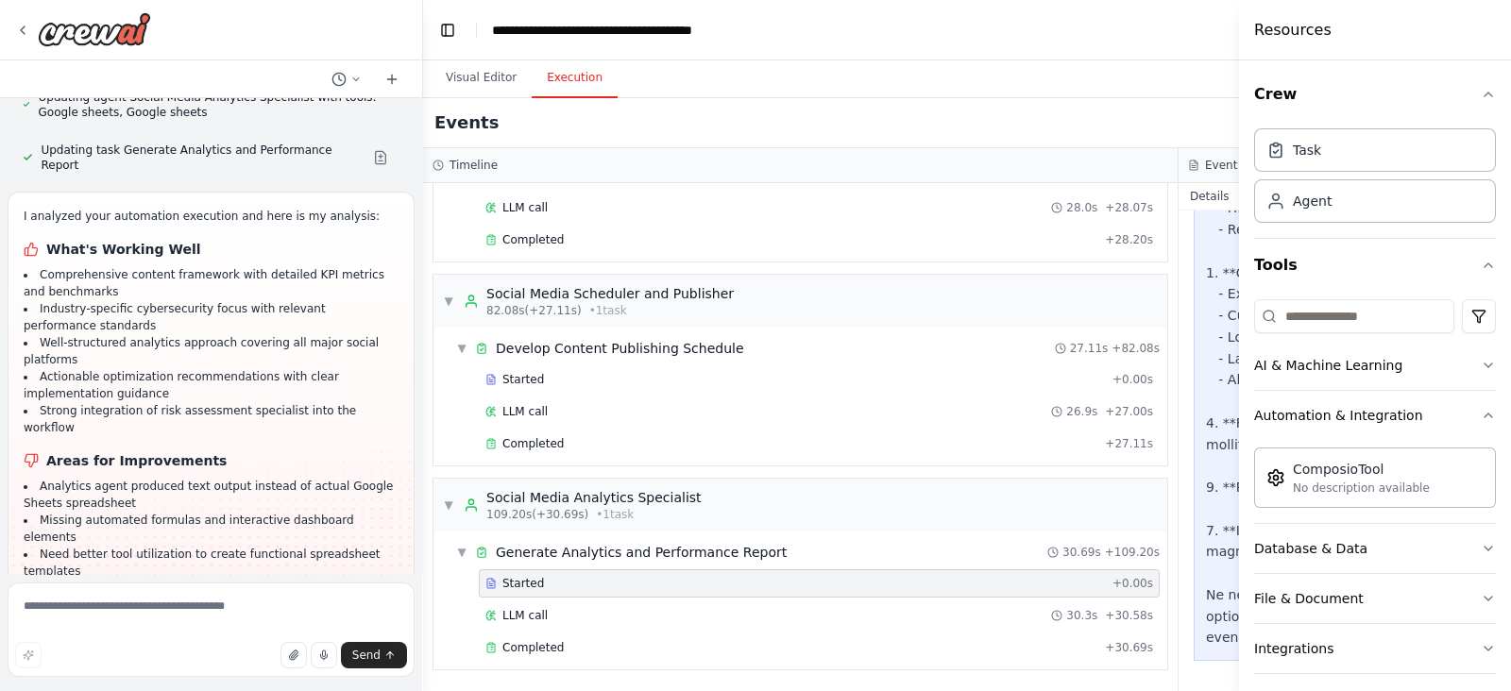
scroll to position [6956, 0]
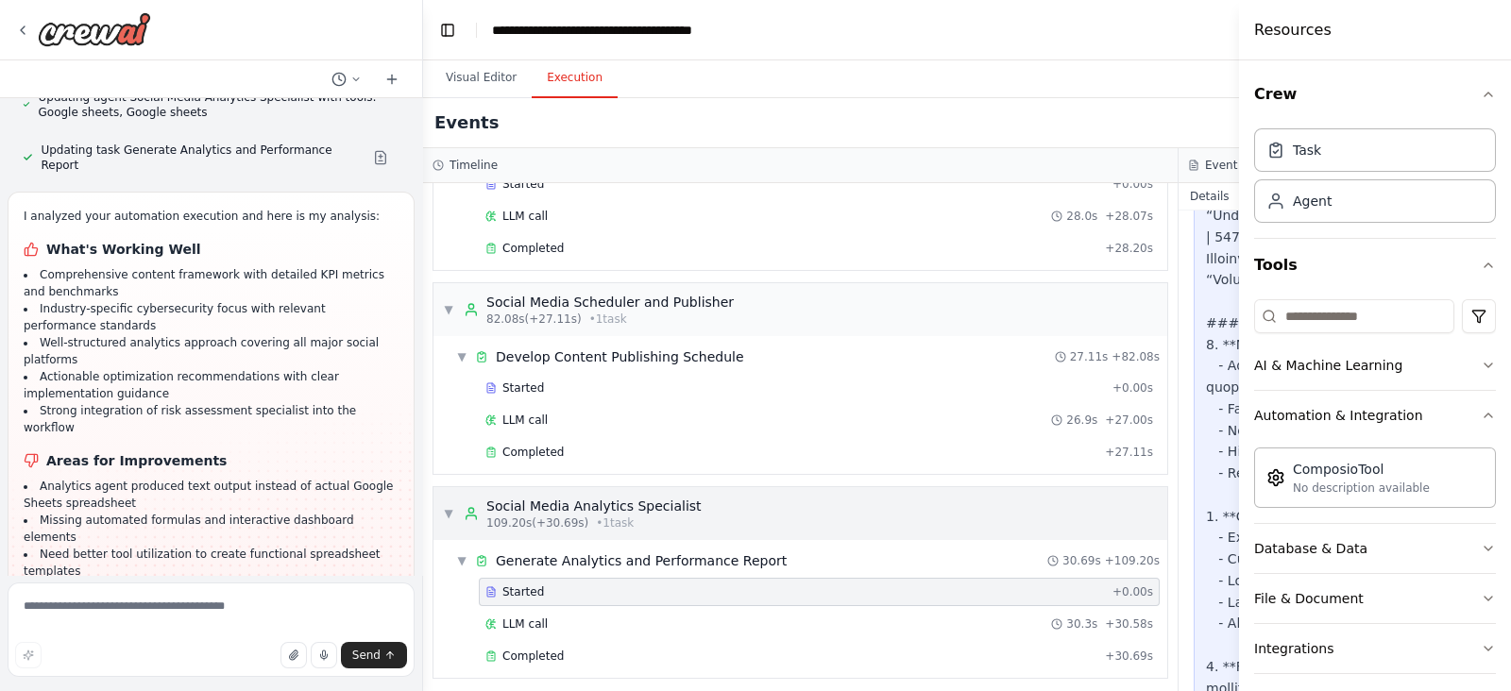
drag, startPoint x: 1177, startPoint y: 3, endPoint x: 855, endPoint y: 479, distance: 574.8
click at [855, 486] on div "▼ Social Media Analytics Specialist 109.20s (+30.69s) • 1 task ▼ Generate Analy…" at bounding box center [801, 582] width 736 height 193
click at [1198, 167] on icon at bounding box center [1194, 165] width 8 height 9
click at [447, 33] on button "Toggle Left Sidebar" at bounding box center [447, 30] width 26 height 26
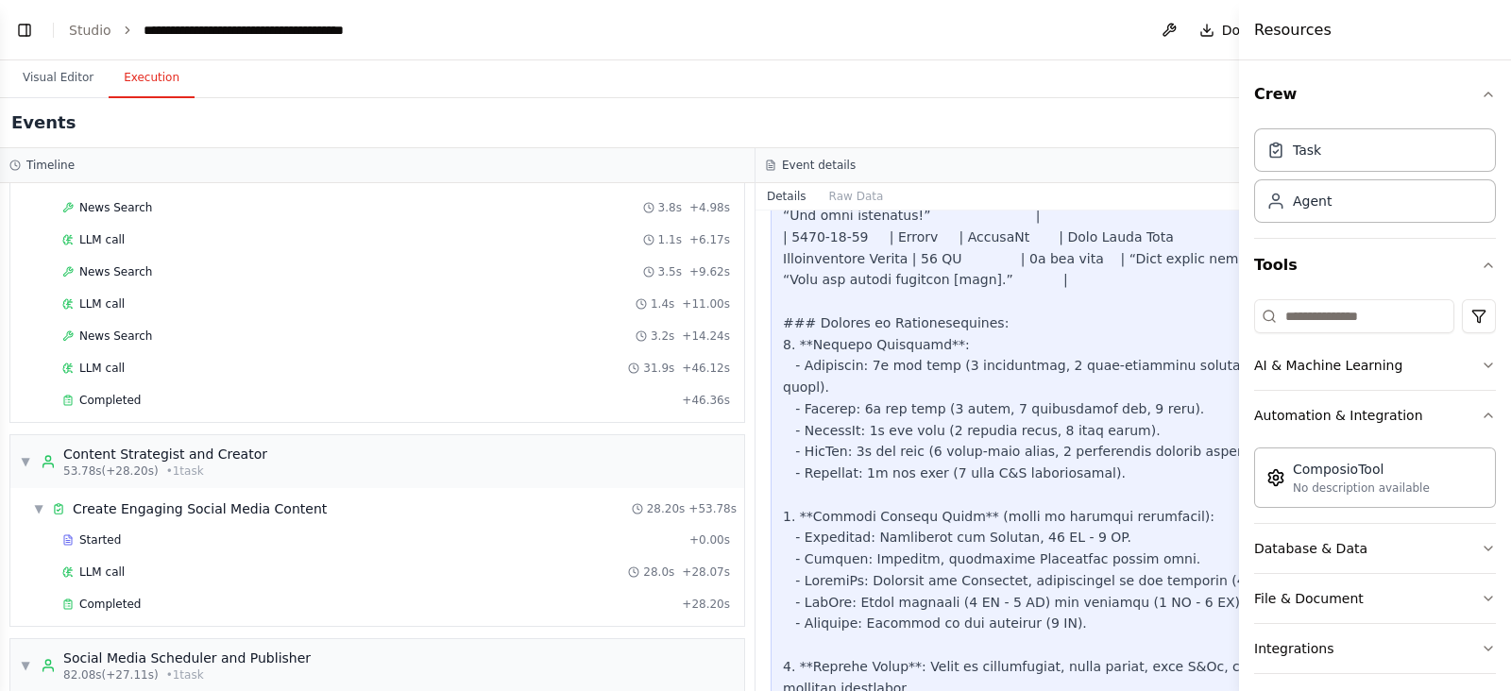
scroll to position [143, 0]
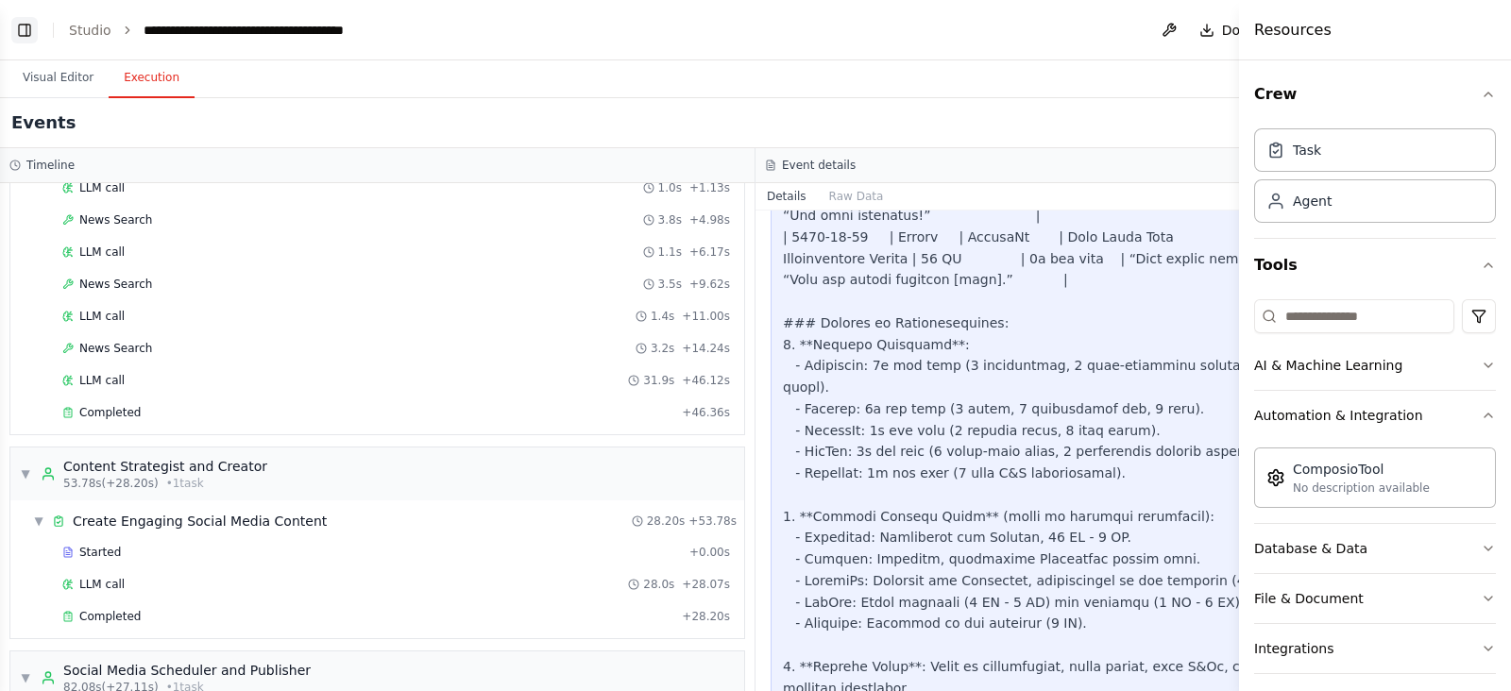
click at [31, 26] on button "Toggle Left Sidebar" at bounding box center [24, 30] width 26 height 26
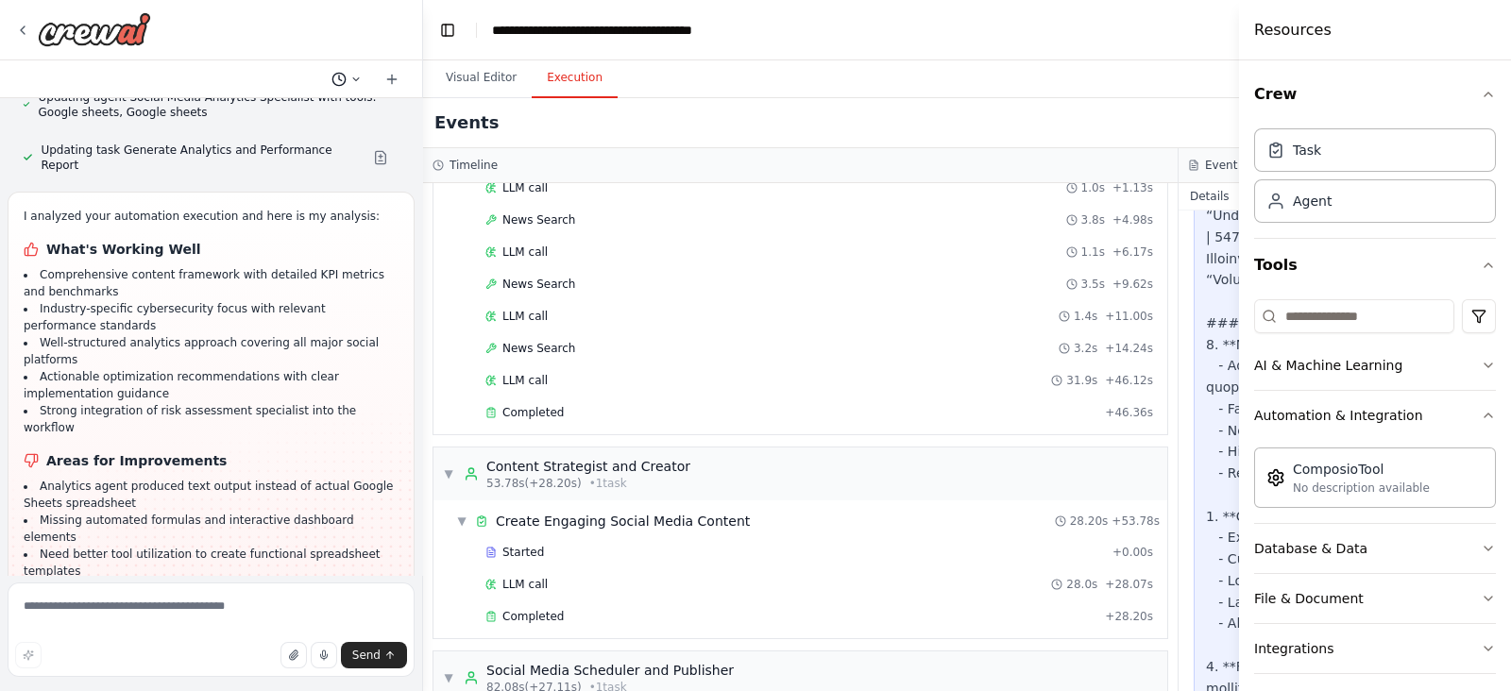
click at [352, 76] on icon at bounding box center [355, 79] width 11 height 11
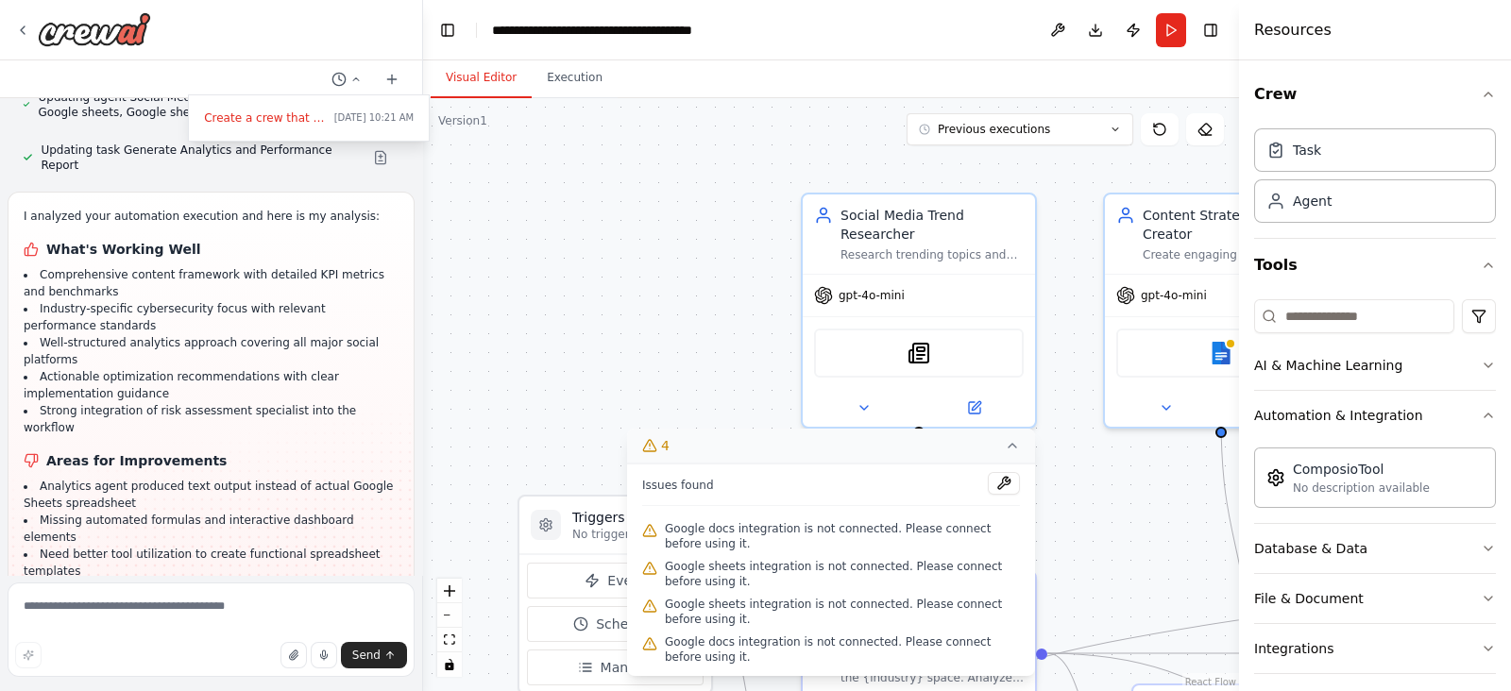
click at [502, 74] on button "Visual Editor" at bounding box center [481, 79] width 101 height 40
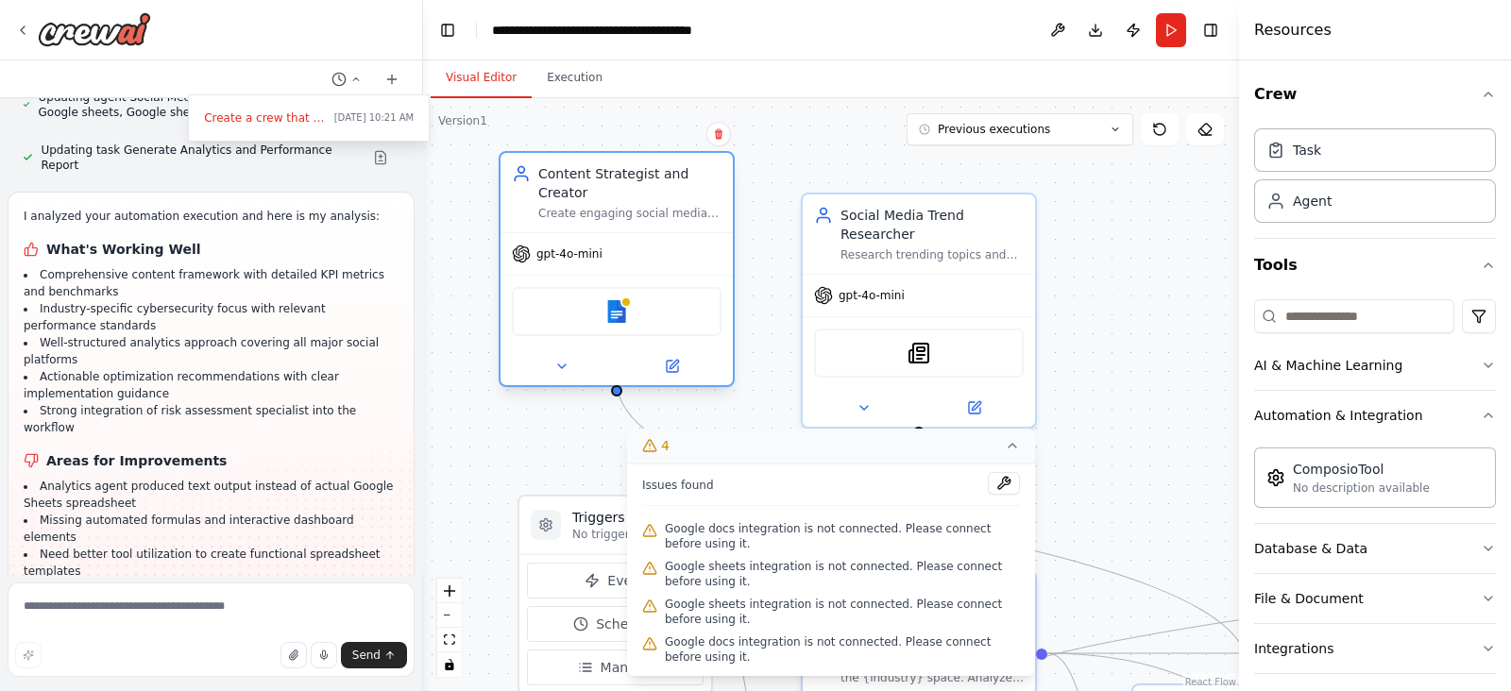
drag, startPoint x: 1171, startPoint y: 259, endPoint x: 552, endPoint y: 220, distance: 620.8
click at [552, 233] on div "gpt-4o-mini" at bounding box center [617, 254] width 232 height 42
drag, startPoint x: 831, startPoint y: 485, endPoint x: 1106, endPoint y: 252, distance: 359.9
click at [1106, 252] on div "Version 1 Previous executions Show Tools Hide Agents .deletable-edge-delete-btn…" at bounding box center [831, 394] width 816 height 593
click at [1106, 252] on div ".deletable-edge-delete-btn { width: 20px; height: 20px; border: 0px solid #ffff…" at bounding box center [831, 394] width 816 height 593
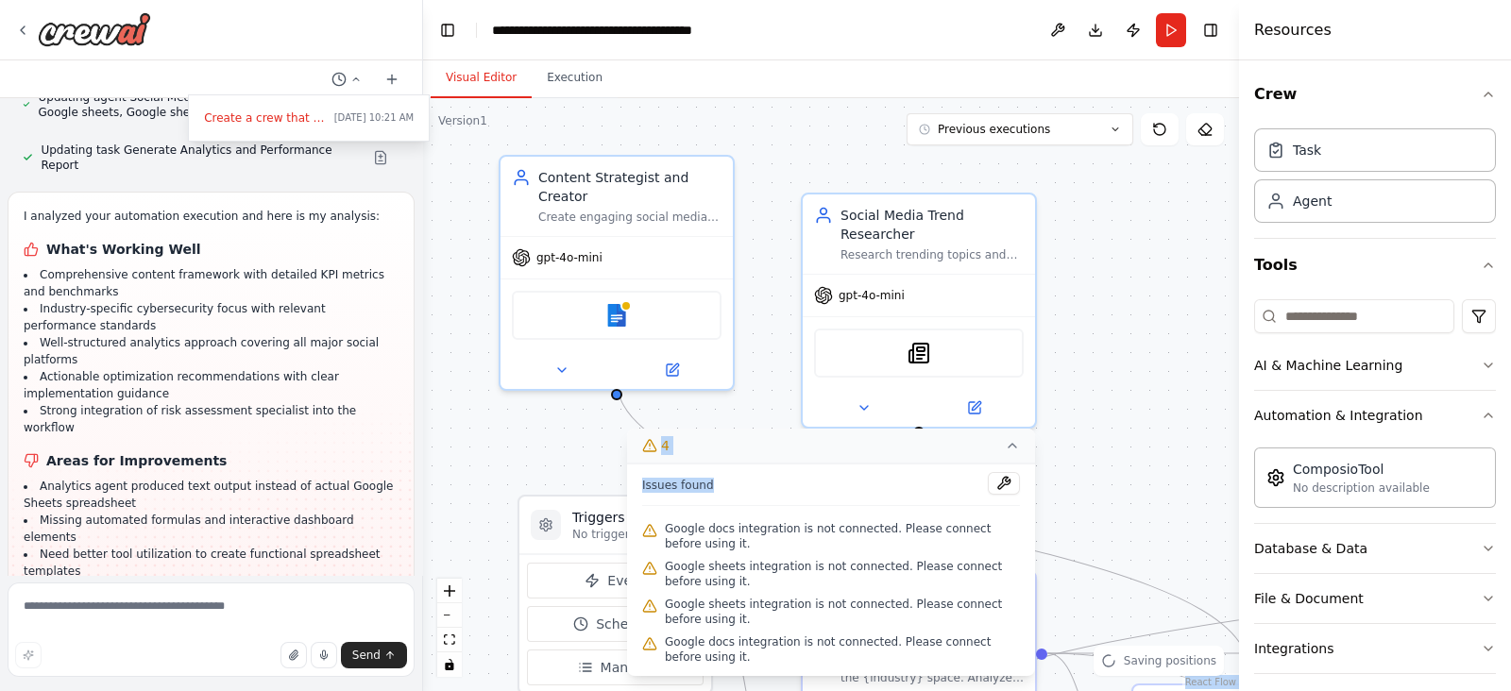
click at [1106, 252] on div ".deletable-edge-delete-btn { width: 20px; height: 20px; border: 0px solid #ffff…" at bounding box center [831, 394] width 816 height 593
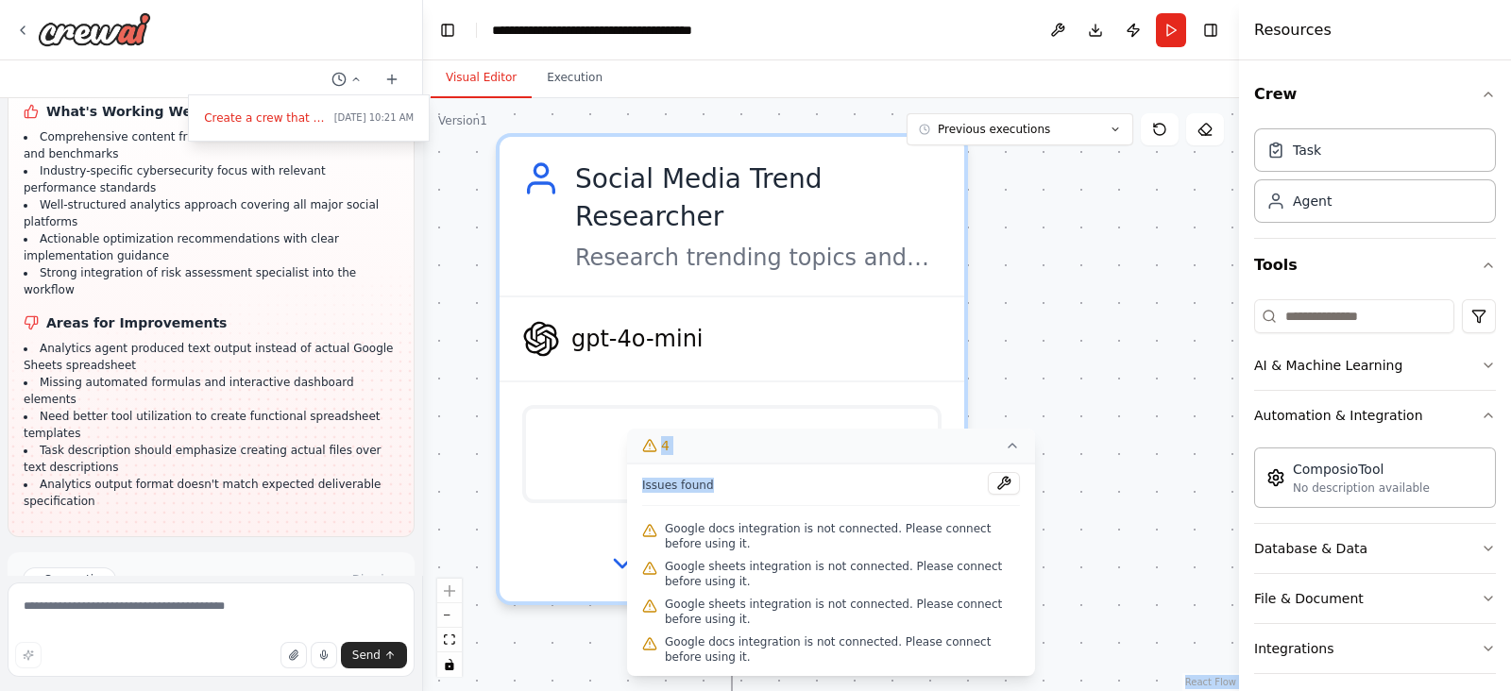
scroll to position [5298, 0]
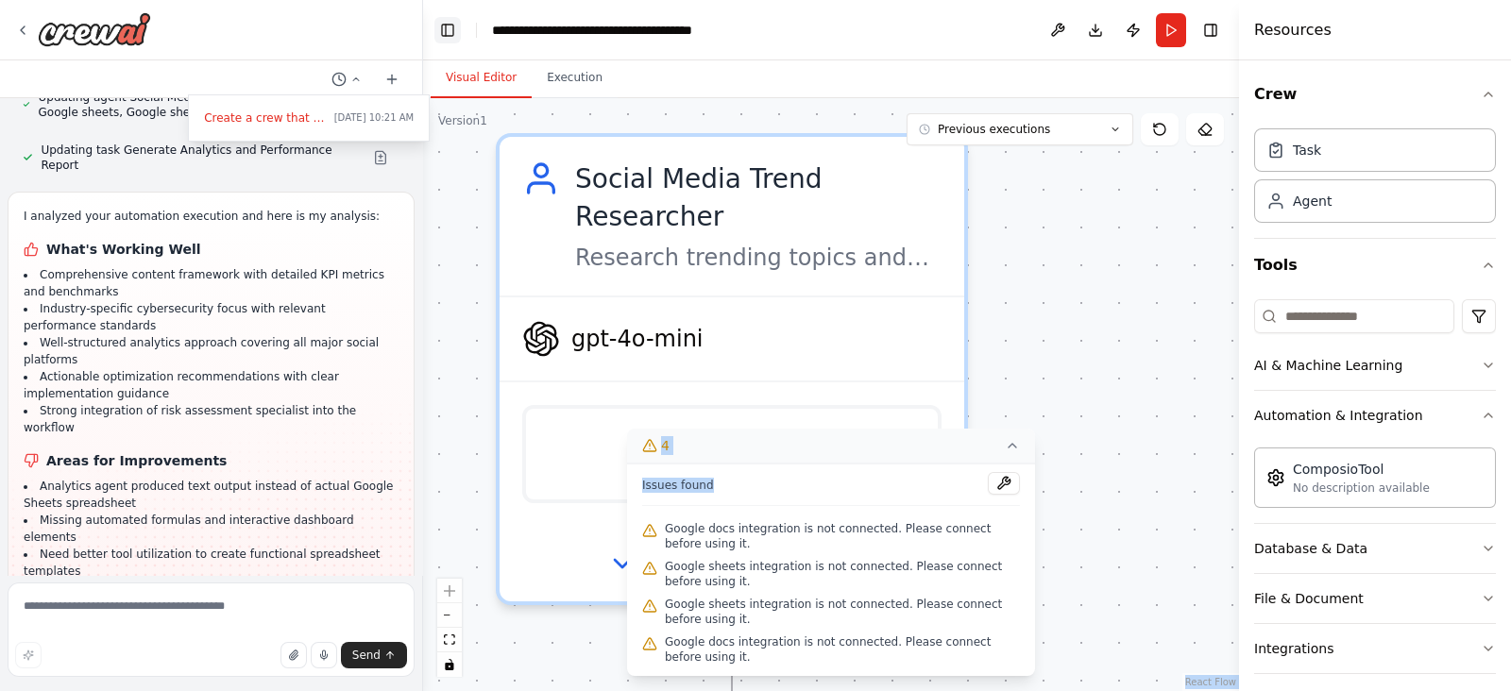
click at [446, 30] on button "Toggle Left Sidebar" at bounding box center [447, 30] width 26 height 26
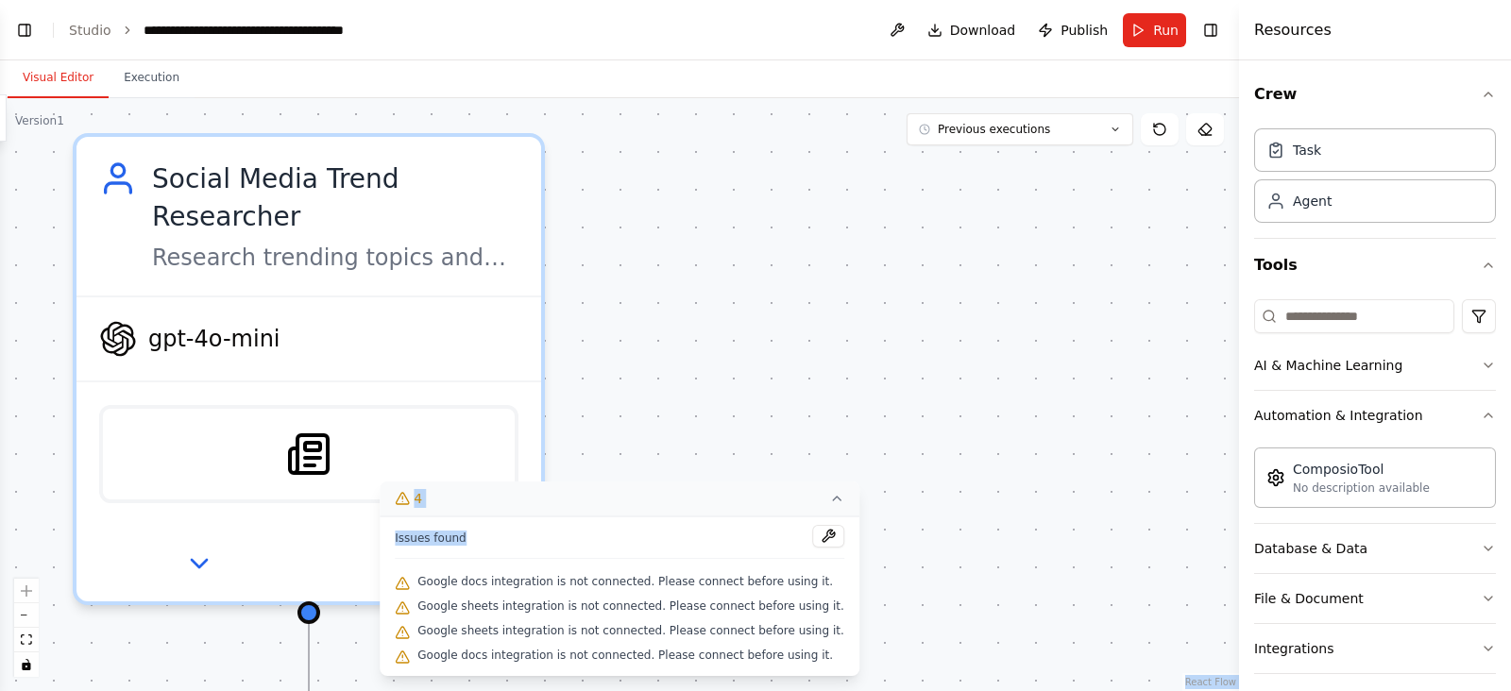
click at [1110, 266] on div ".deletable-edge-delete-btn { width: 20px; height: 20px; border: 0px solid #ffff…" at bounding box center [619, 394] width 1239 height 593
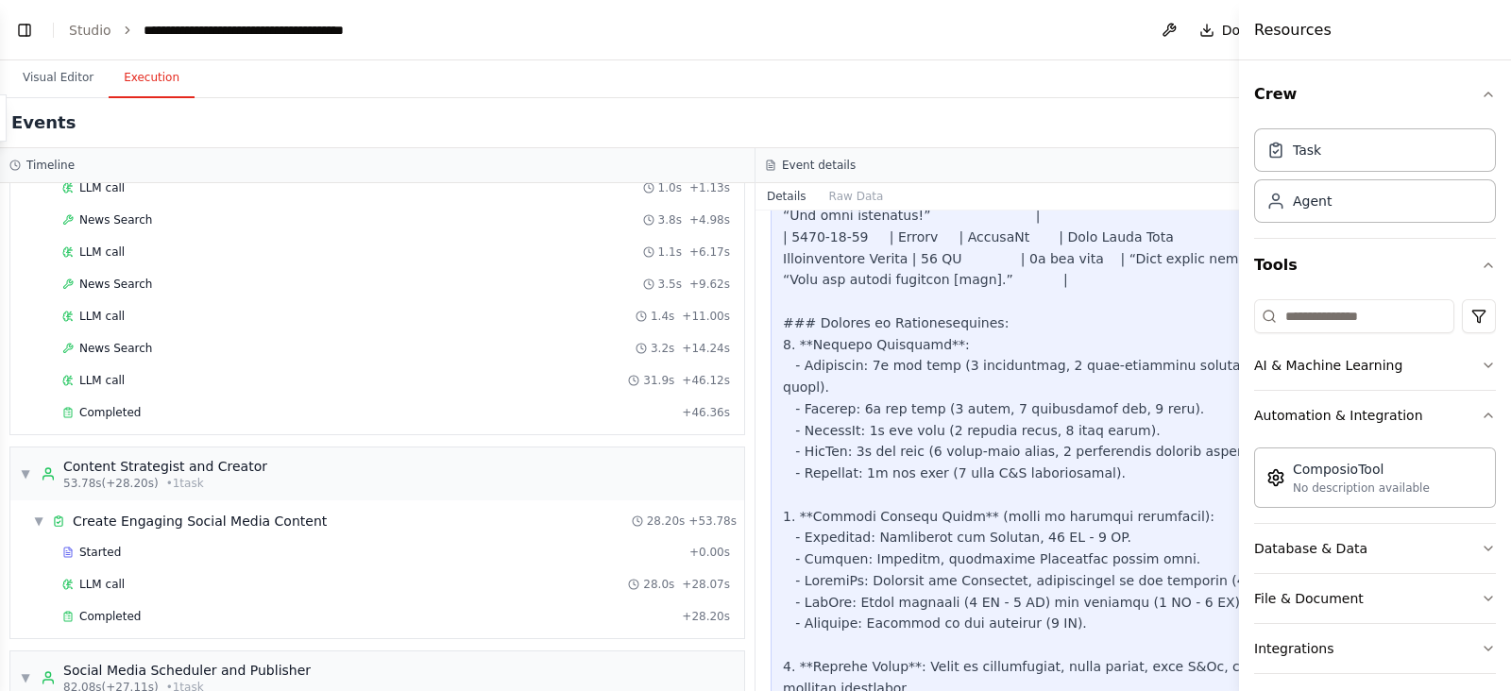
click at [151, 82] on button "Execution" at bounding box center [152, 79] width 86 height 40
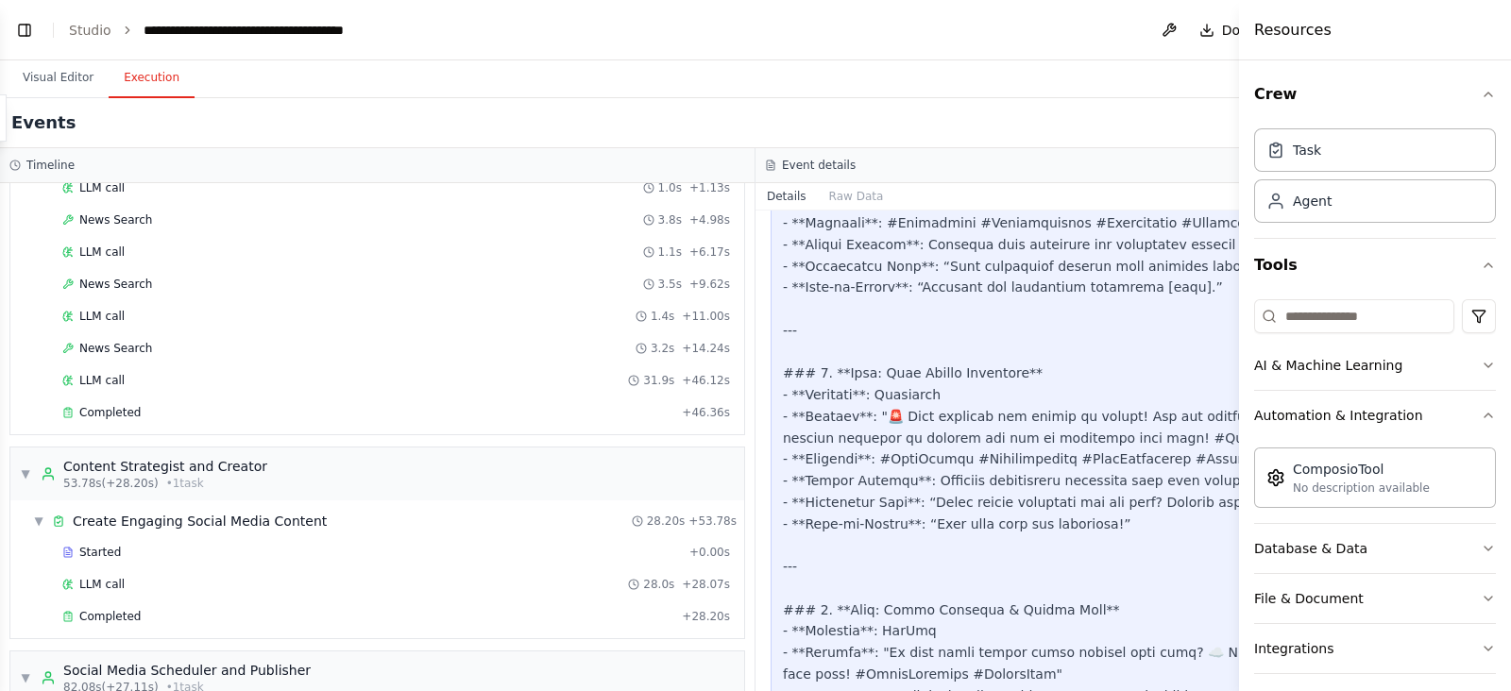
scroll to position [3938, 0]
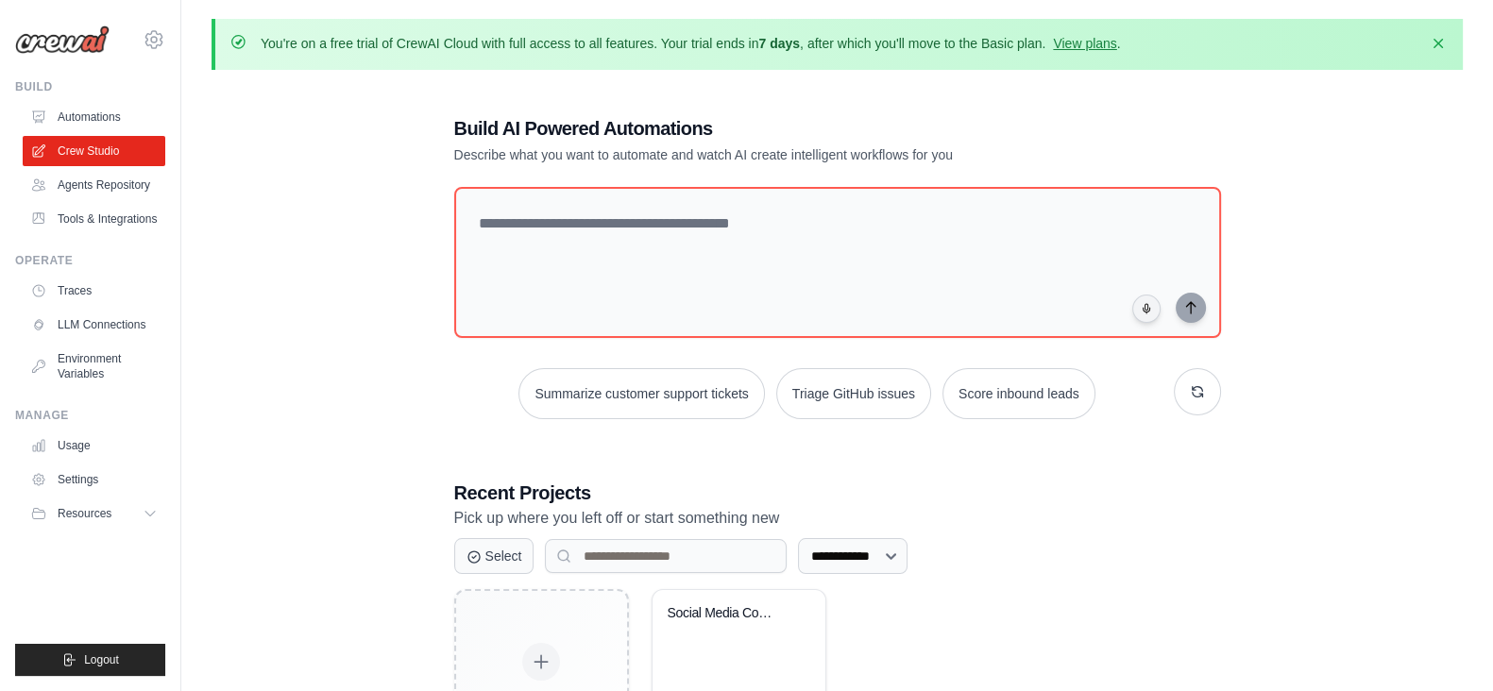
click at [1208, 436] on div "**********" at bounding box center [838, 447] width 812 height 724
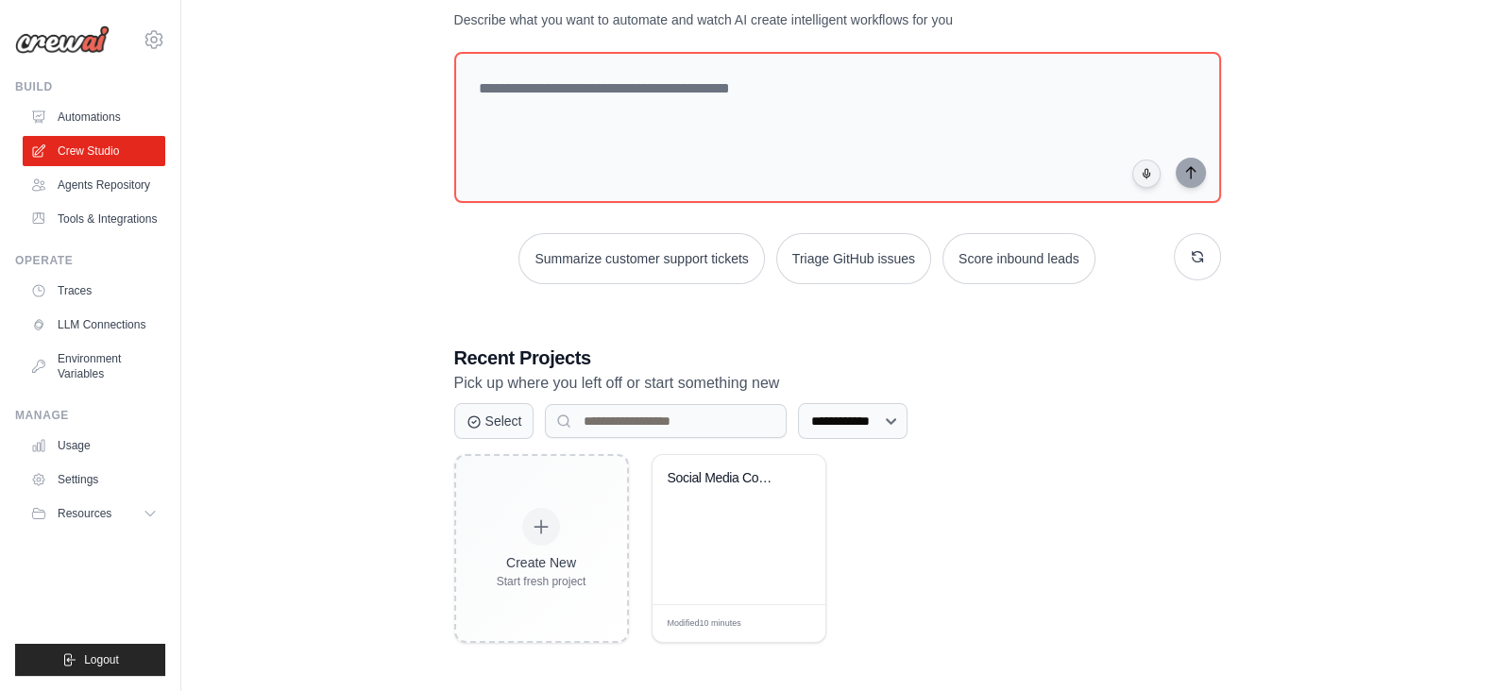
scroll to position [88, 0]
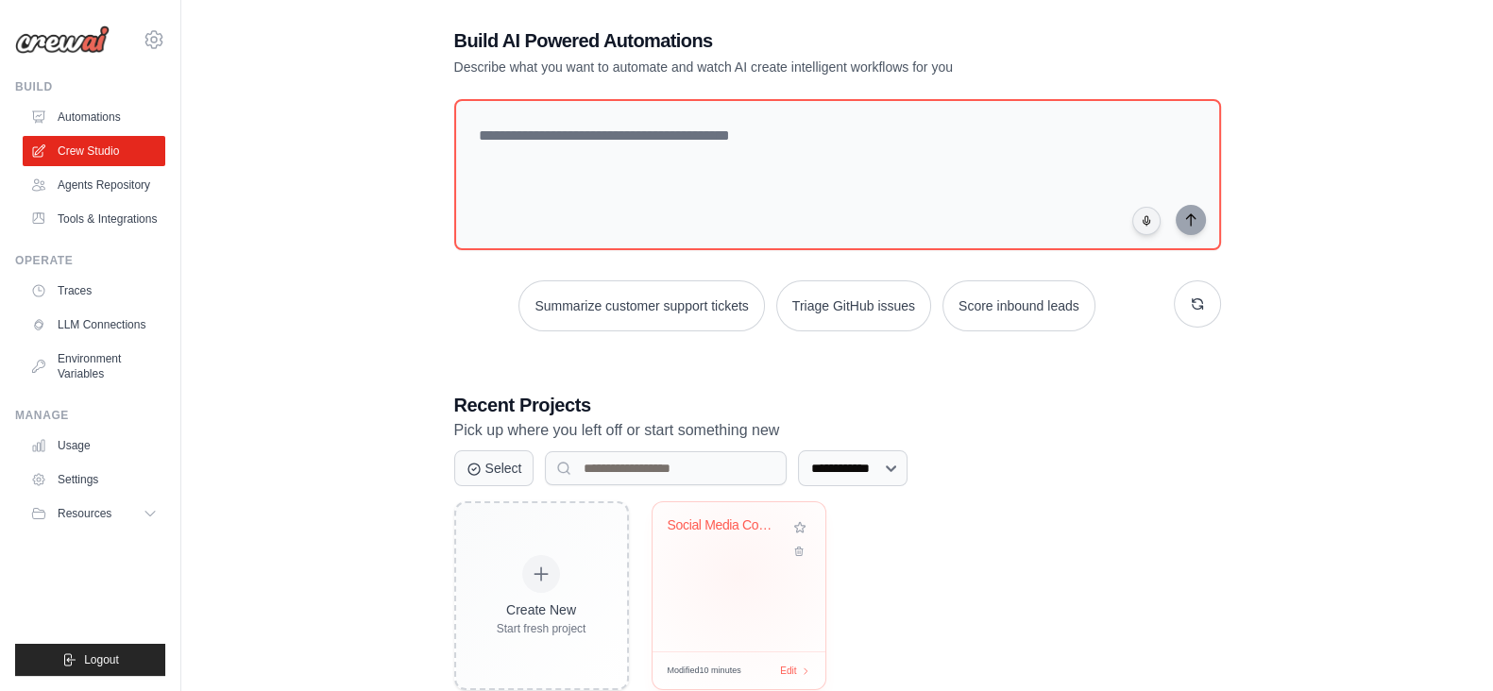
click at [740, 552] on div "Social Media Content Management Aut..." at bounding box center [739, 576] width 173 height 149
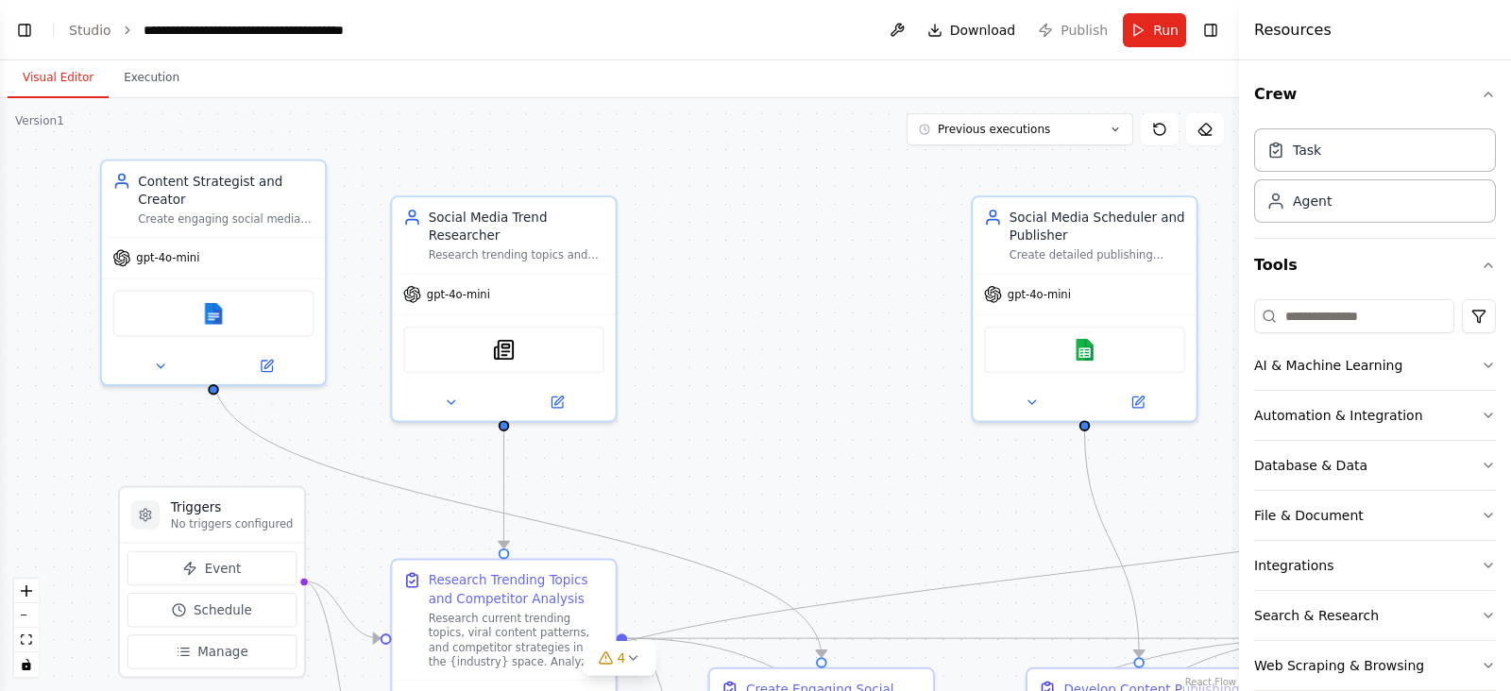
scroll to position [5145, 0]
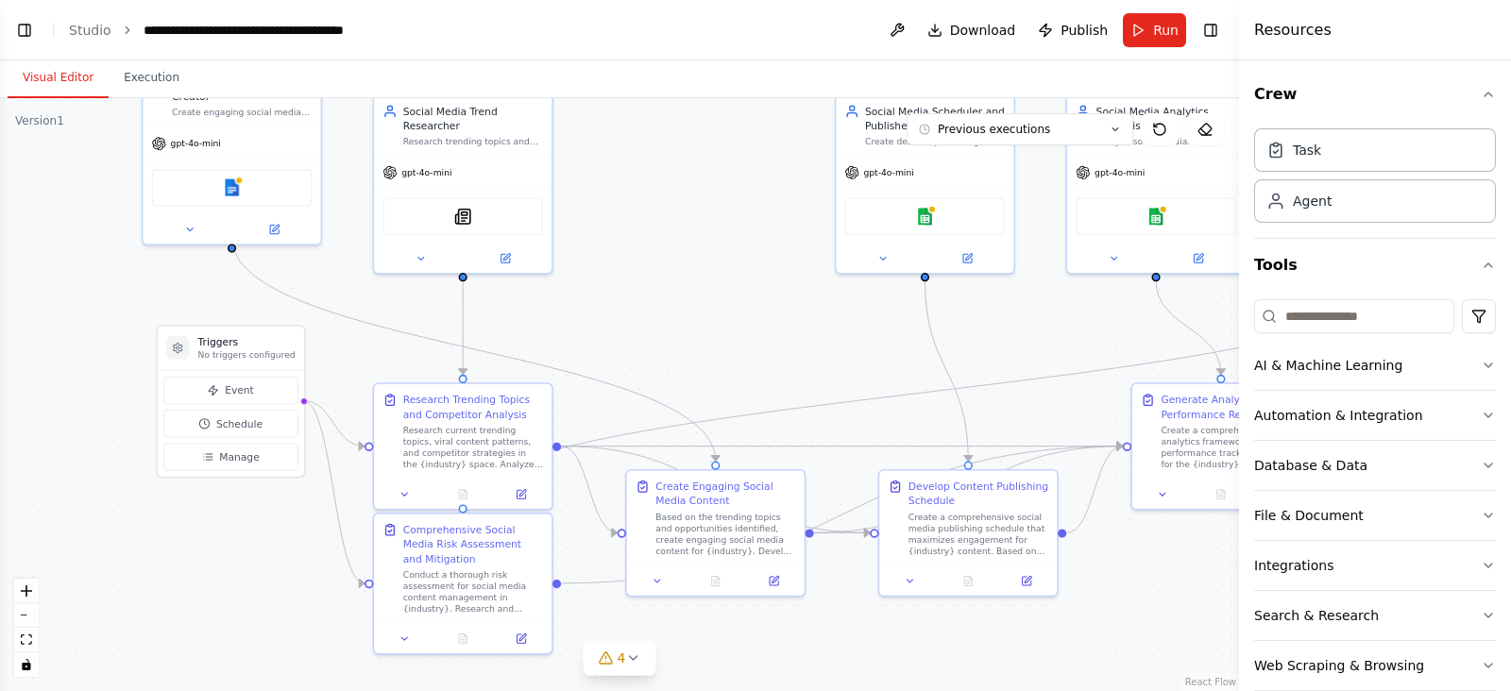
drag, startPoint x: 737, startPoint y: 364, endPoint x: 679, endPoint y: 242, distance: 134.8
click at [679, 242] on div ".deletable-edge-delete-btn { width: 20px; height: 20px; border: 0px solid #ffff…" at bounding box center [619, 394] width 1239 height 593
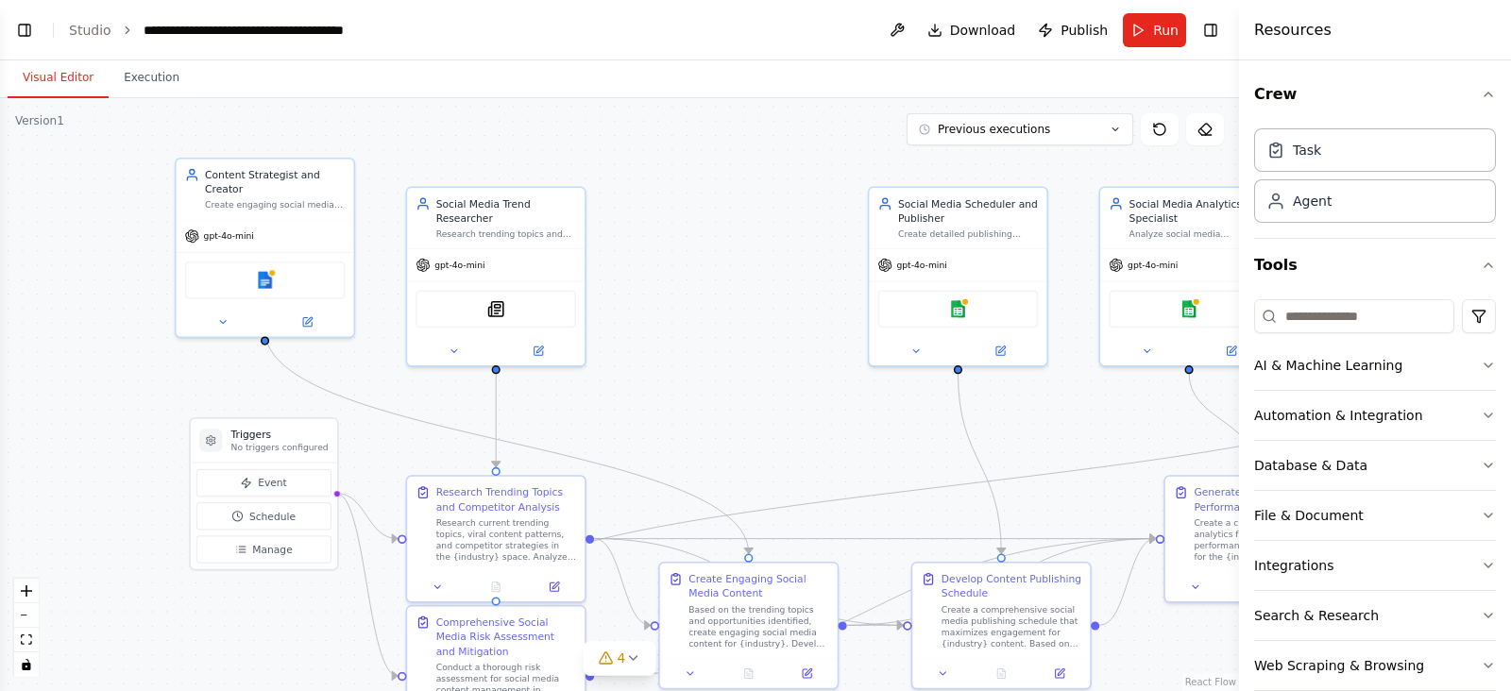
drag, startPoint x: 679, startPoint y: 242, endPoint x: 713, endPoint y: 330, distance: 94.2
click at [713, 330] on div ".deletable-edge-delete-btn { width: 20px; height: 20px; border: 0px solid #ffff…" at bounding box center [619, 394] width 1239 height 593
